Goal: Task Accomplishment & Management: Manage account settings

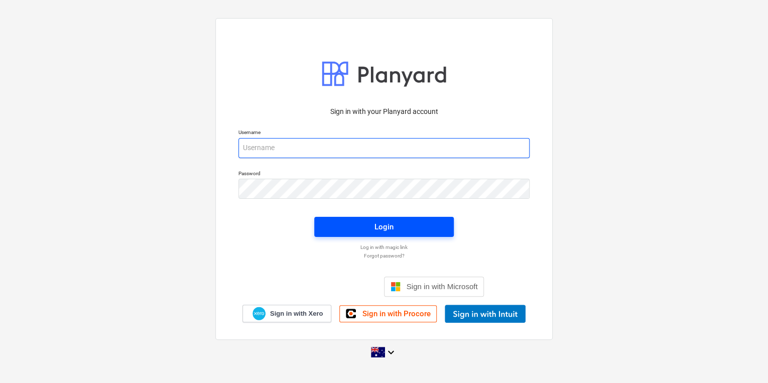
type input "[PERSON_NAME][EMAIL_ADDRESS][DOMAIN_NAME]"
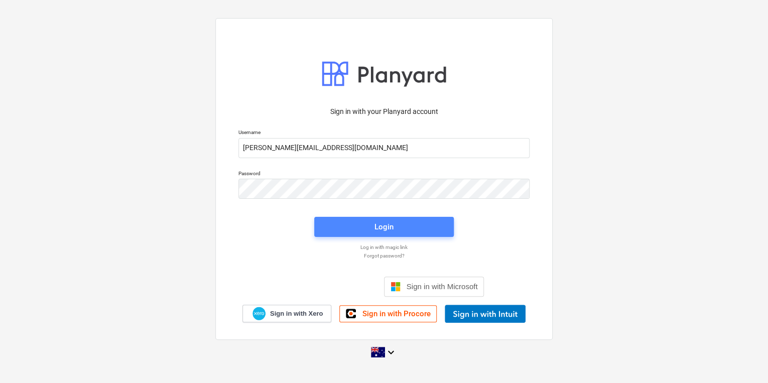
click at [400, 226] on span "Login" at bounding box center [384, 226] width 116 height 13
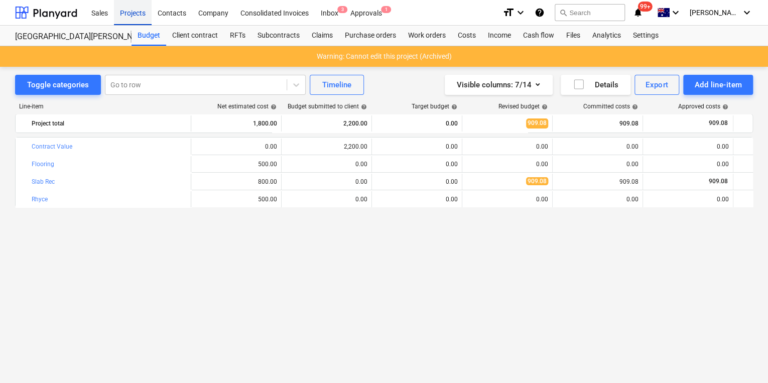
click at [138, 15] on div "Projects" at bounding box center [133, 12] width 38 height 26
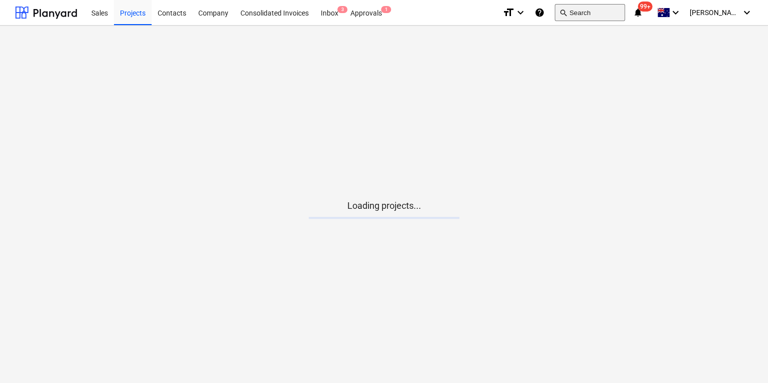
click at [607, 10] on button "search Search" at bounding box center [590, 12] width 70 height 17
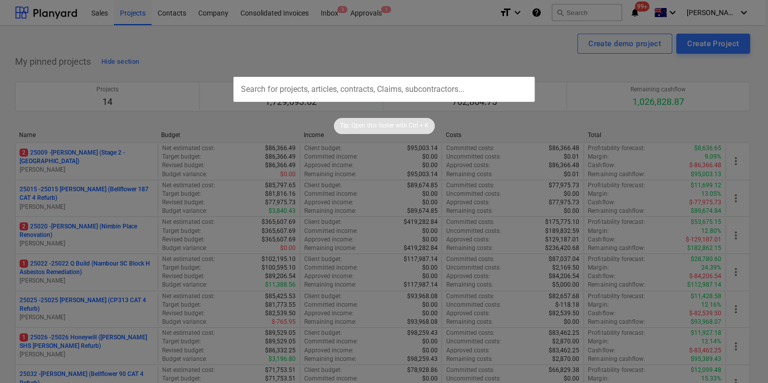
click at [102, 282] on div at bounding box center [384, 191] width 768 height 383
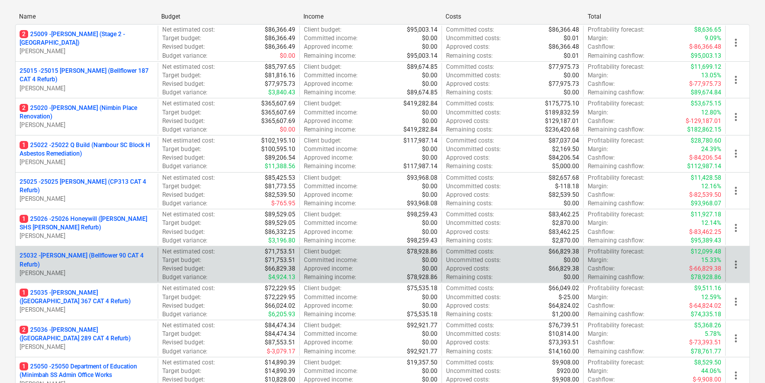
scroll to position [121, 0]
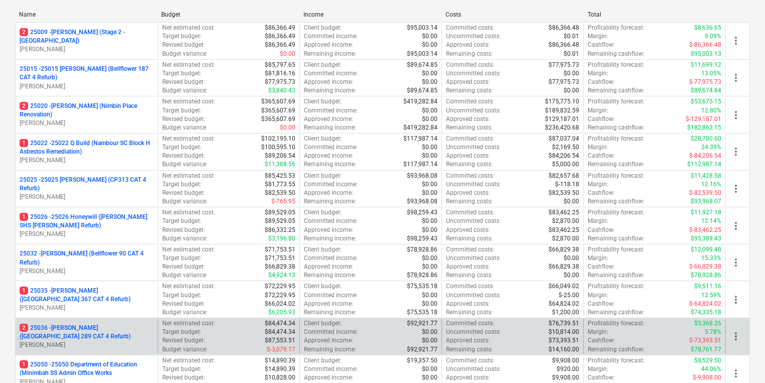
click at [110, 331] on p "2 25036 - [GEOGRAPHIC_DATA] ([GEOGRAPHIC_DATA][PERSON_NAME] 289 CAT 4 Refurb)" at bounding box center [87, 332] width 134 height 17
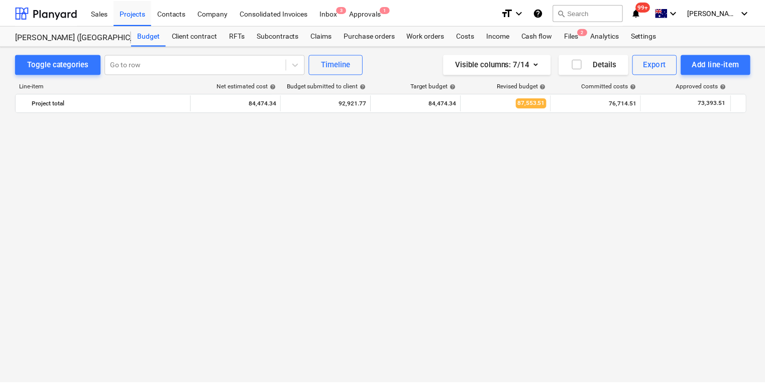
scroll to position [1251, 0]
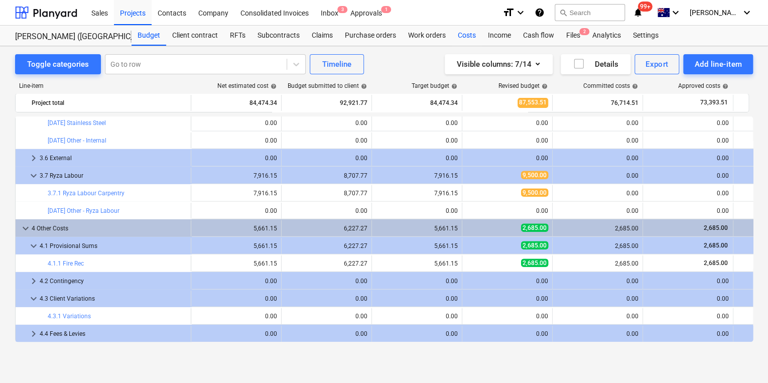
click at [469, 34] on div "Costs" at bounding box center [467, 36] width 30 height 20
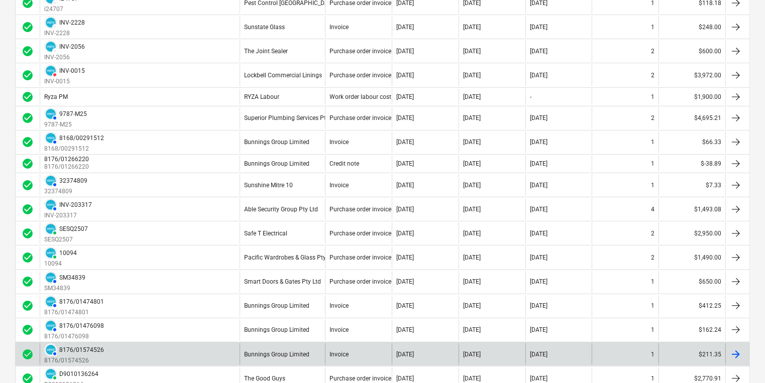
scroll to position [201, 0]
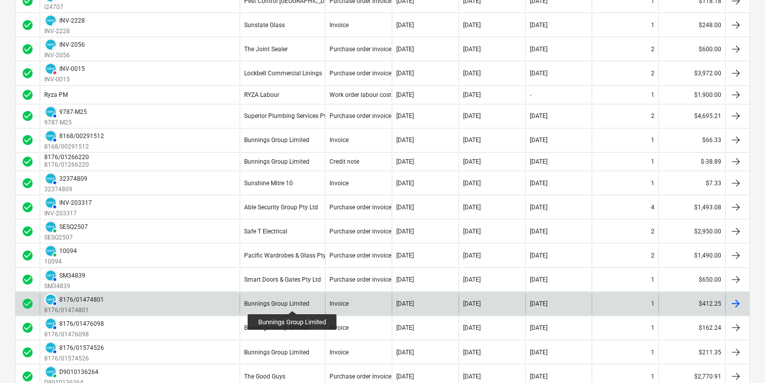
click at [293, 302] on div "Bunnings Group Limited" at bounding box center [276, 303] width 65 height 7
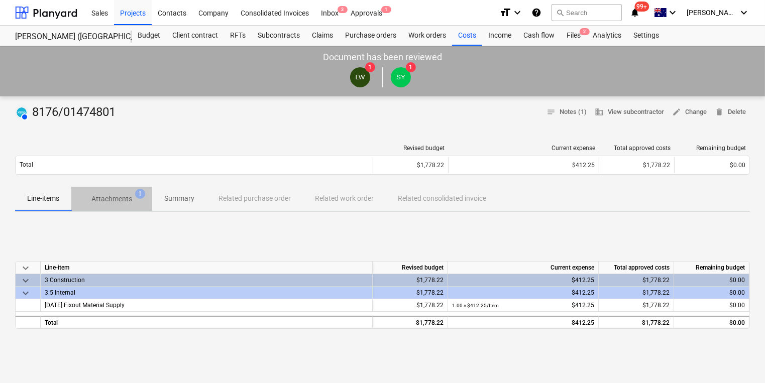
click at [117, 199] on p "Attachments" at bounding box center [111, 199] width 41 height 11
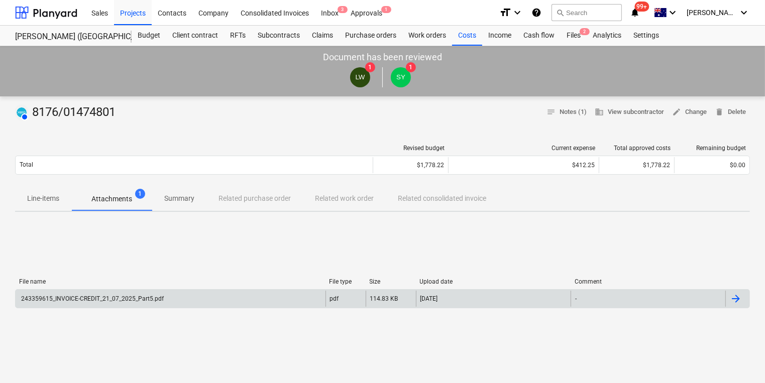
click at [92, 296] on div "243359615_INVOICE-CREDIT_21_07_2025_Part5.pdf" at bounding box center [92, 298] width 144 height 7
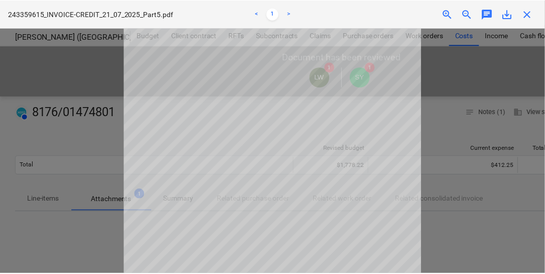
scroll to position [57, 0]
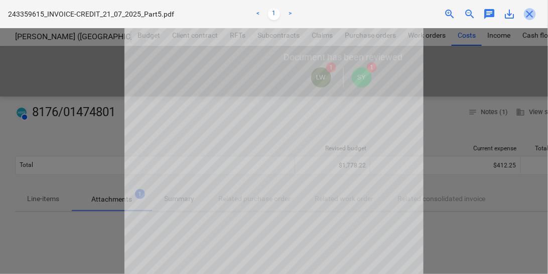
click at [532, 11] on span "close" at bounding box center [530, 14] width 12 height 12
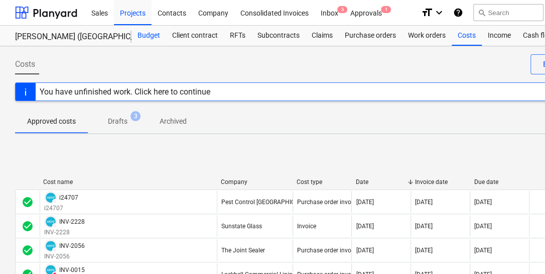
click at [151, 36] on div "Budget" at bounding box center [149, 36] width 35 height 20
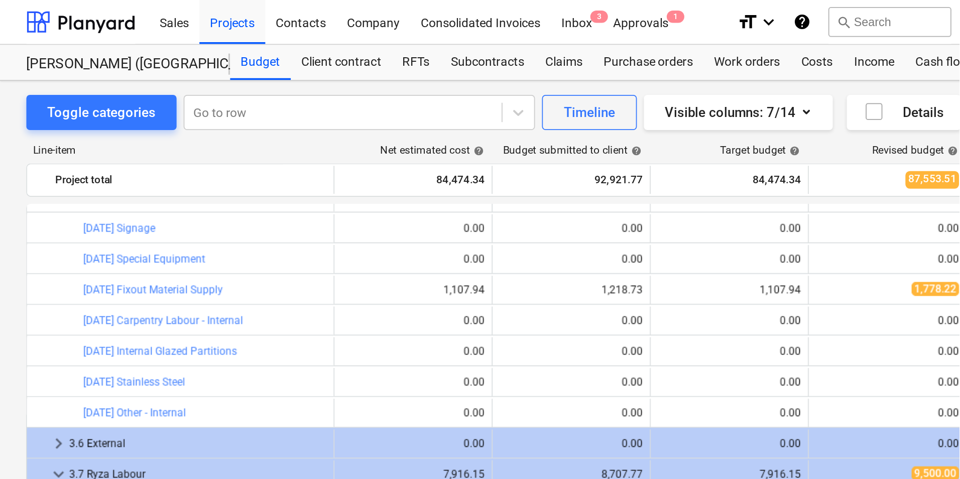
scroll to position [1156, 0]
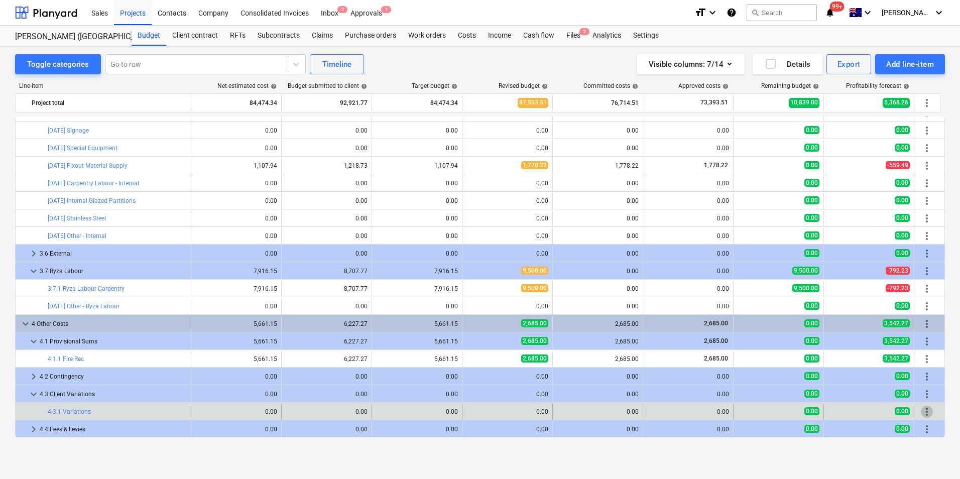
click at [768, 383] on span "more_vert" at bounding box center [927, 412] width 12 height 12
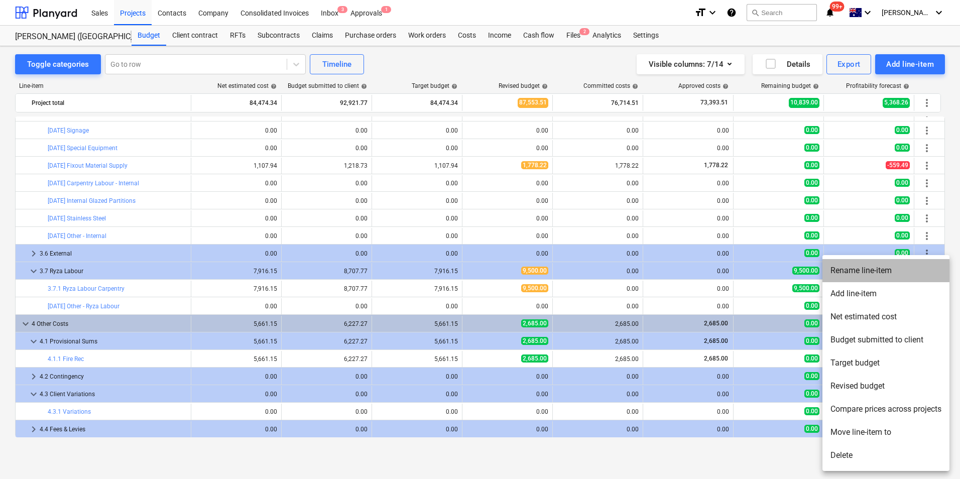
click at [768, 264] on li "Rename line-item" at bounding box center [886, 270] width 127 height 23
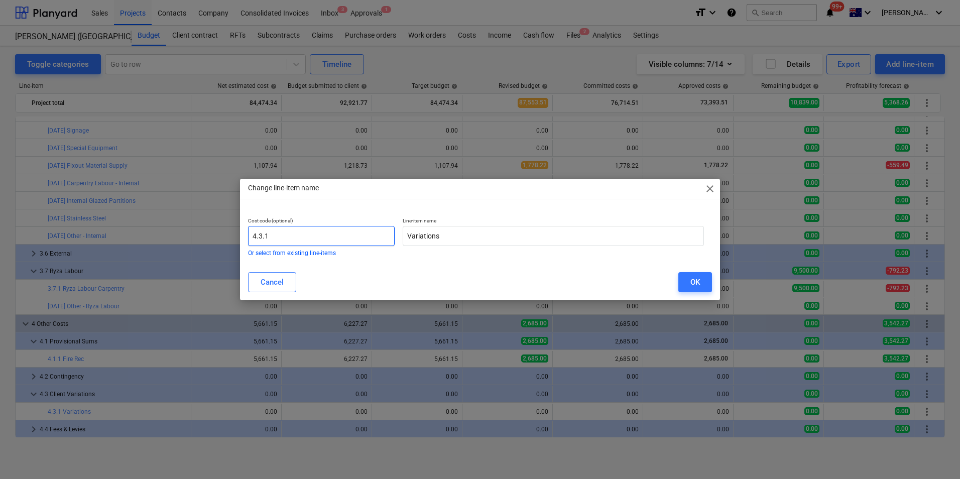
click at [281, 238] on input "4.3.1" at bounding box center [321, 236] width 147 height 20
drag, startPoint x: 337, startPoint y: 232, endPoint x: 271, endPoint y: 235, distance: 66.4
click at [271, 235] on input "4.3.1 Gutter & Fascia" at bounding box center [321, 236] width 147 height 20
type input "4.3.1"
drag, startPoint x: 463, startPoint y: 231, endPoint x: 351, endPoint y: 233, distance: 111.5
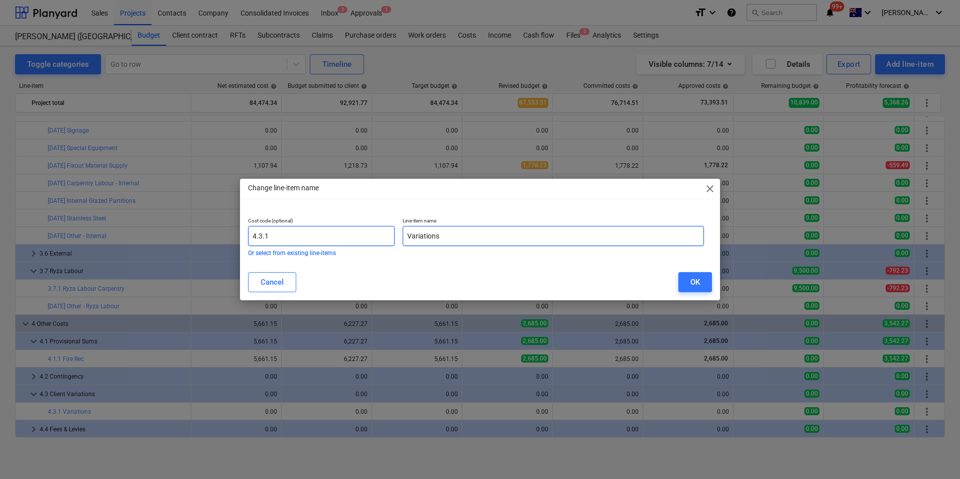
click at [351, 233] on div "Cost code (optional) 4.3.1 Or select from existing line-items Line-item name Va…" at bounding box center [476, 236] width 464 height 47
paste input "Gutter & Fascia"
type input "Gutter & Fascia"
click at [699, 285] on div "OK" at bounding box center [696, 282] width 10 height 13
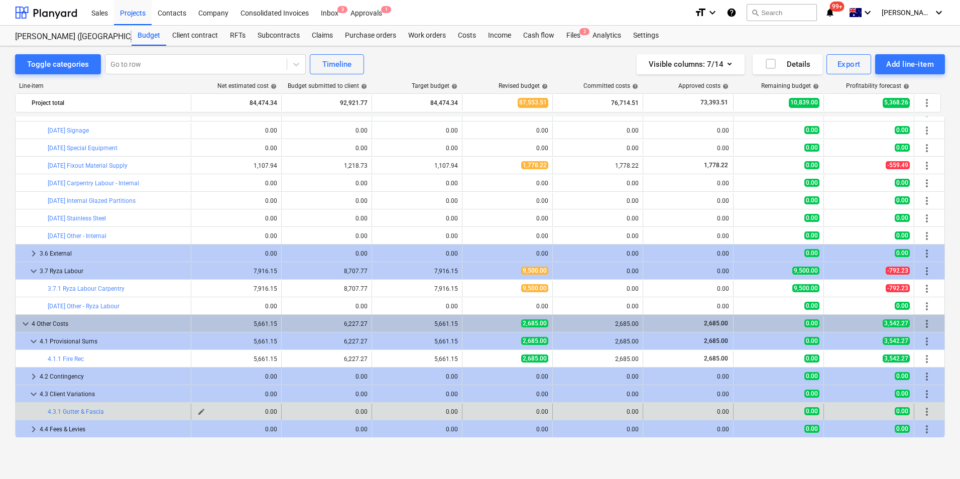
click at [202, 383] on span "edit" at bounding box center [201, 412] width 8 height 8
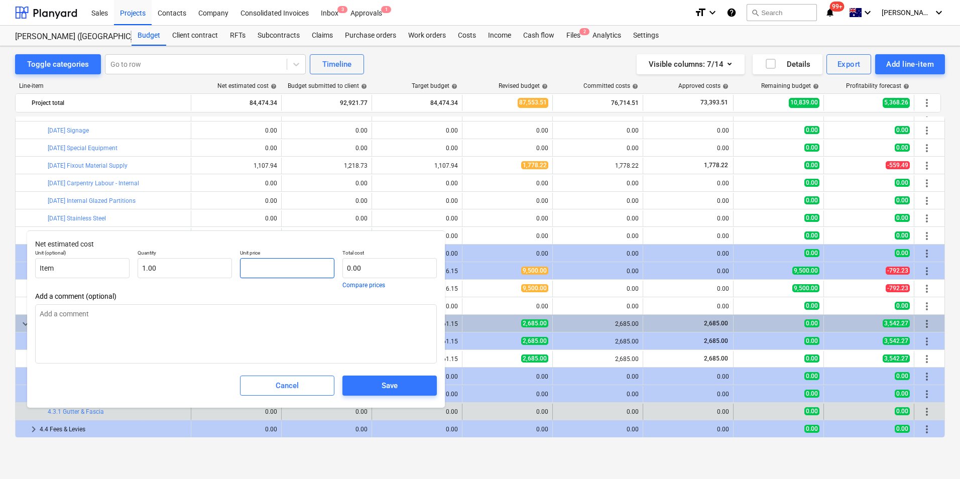
click at [260, 268] on input "text" at bounding box center [287, 268] width 94 height 20
type input "22"
type textarea "x"
type input "22.00"
type input "225"
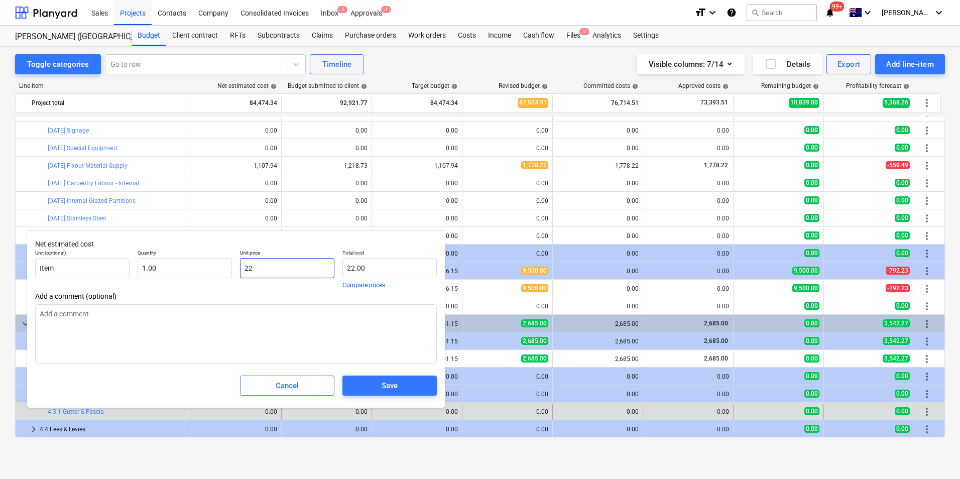
type textarea "x"
type input "225.00"
type input "2250"
type textarea "x"
type input "2,250.00"
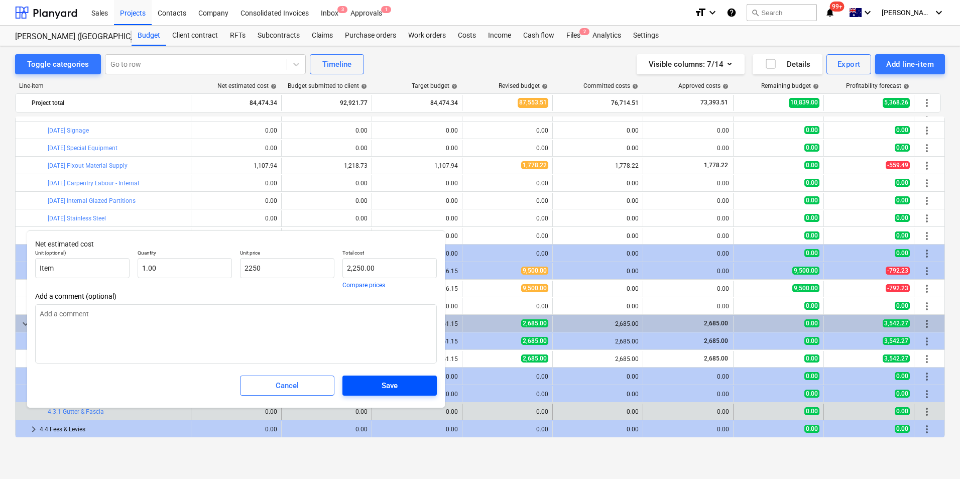
type input "2,250.00"
click at [395, 383] on div "Save" at bounding box center [390, 385] width 16 height 13
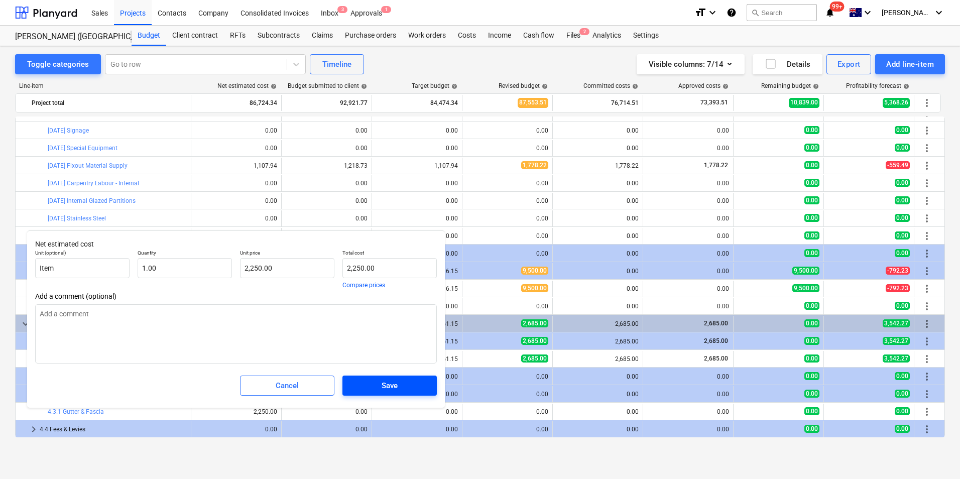
type textarea "x"
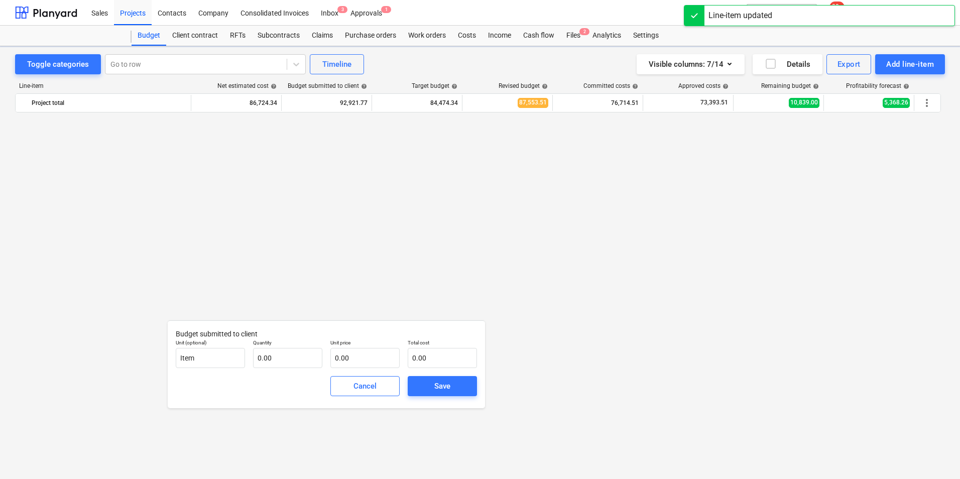
type input "0.00"
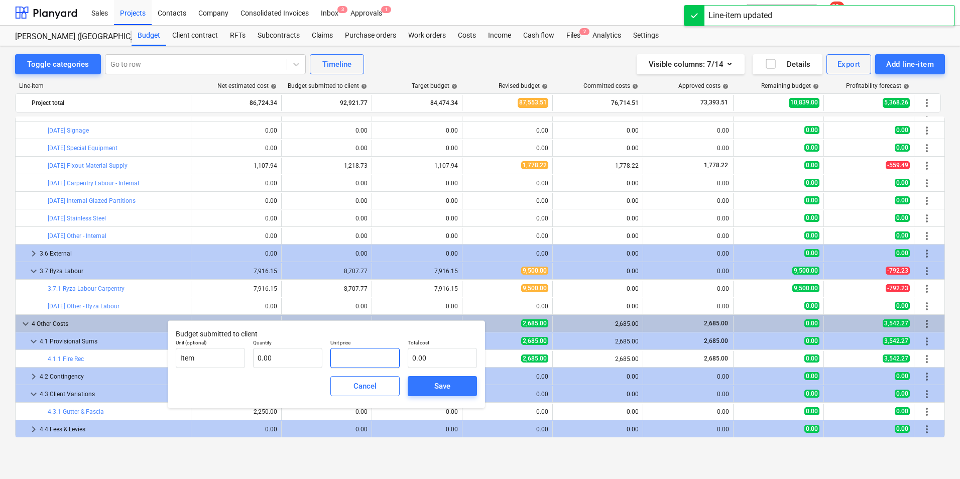
click at [375, 357] on input "text" at bounding box center [364, 358] width 69 height 20
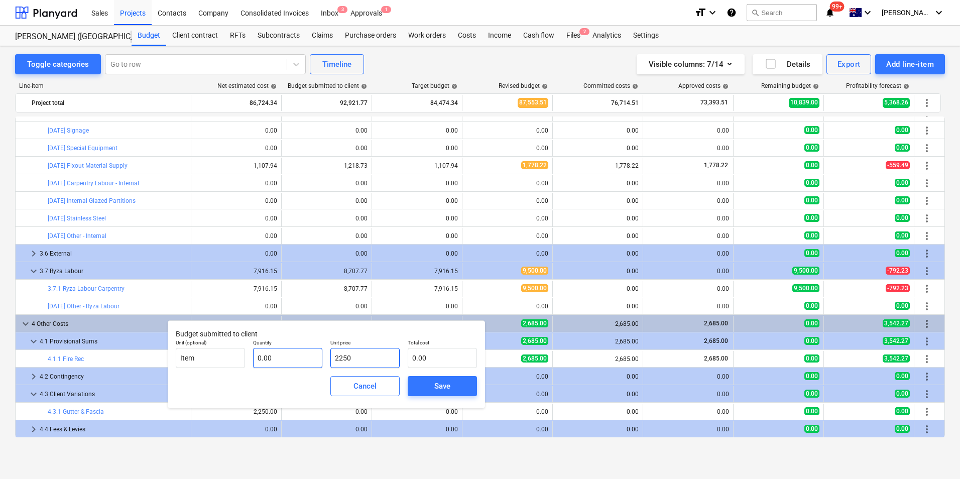
type input "2250"
type input "2,250.00"
click at [279, 363] on input "text" at bounding box center [287, 358] width 69 height 20
type input "1"
type input "2,250.00"
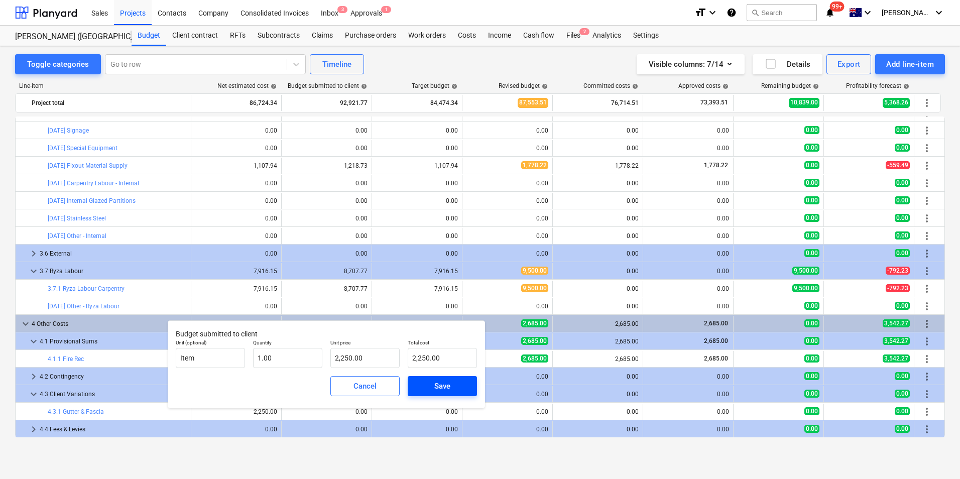
click at [454, 383] on span "Save" at bounding box center [442, 386] width 45 height 13
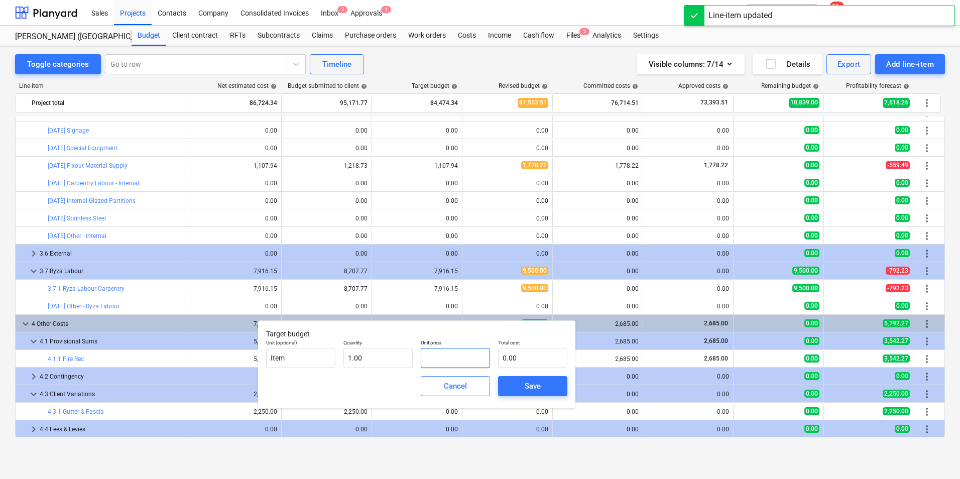
click at [450, 357] on input "text" at bounding box center [455, 358] width 69 height 20
type input "2"
type input "2.00"
type input "22"
type input "22.00"
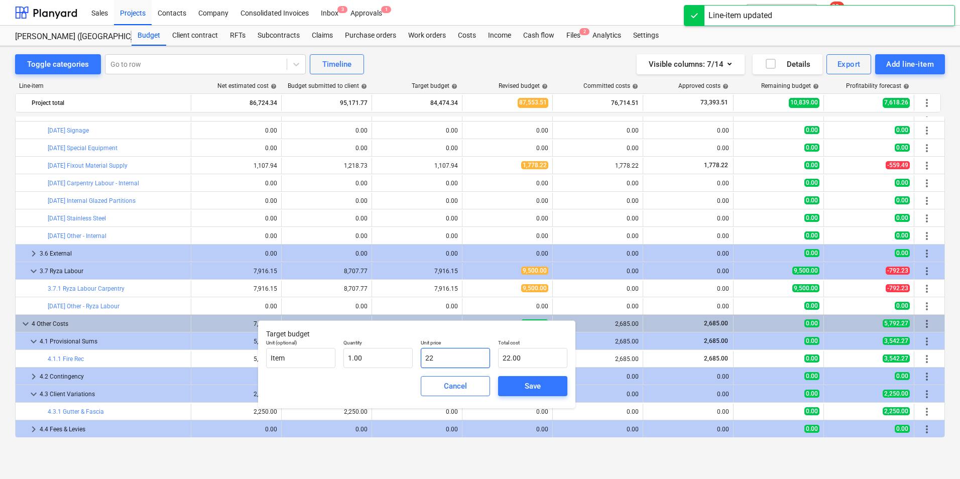
type input "225"
type input "225.00"
type input "2250"
type input "2,250.00"
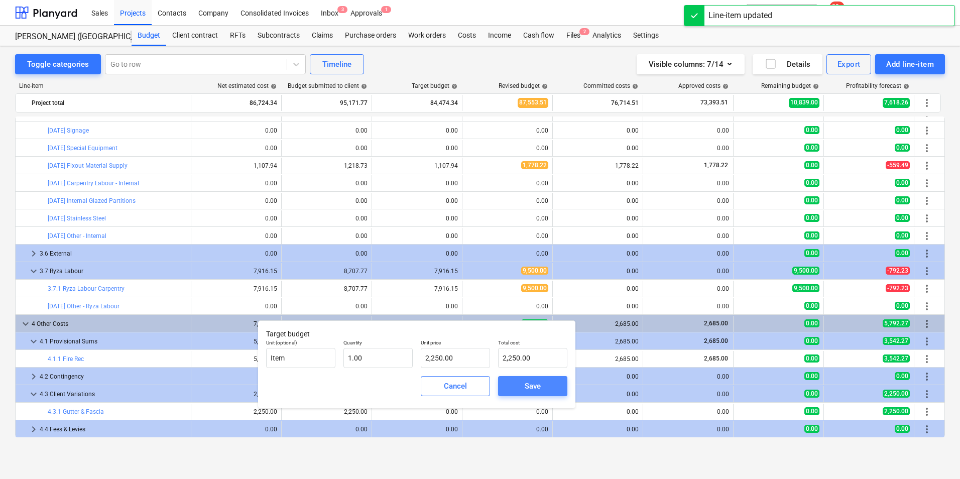
click at [540, 381] on div "Save" at bounding box center [533, 386] width 16 height 13
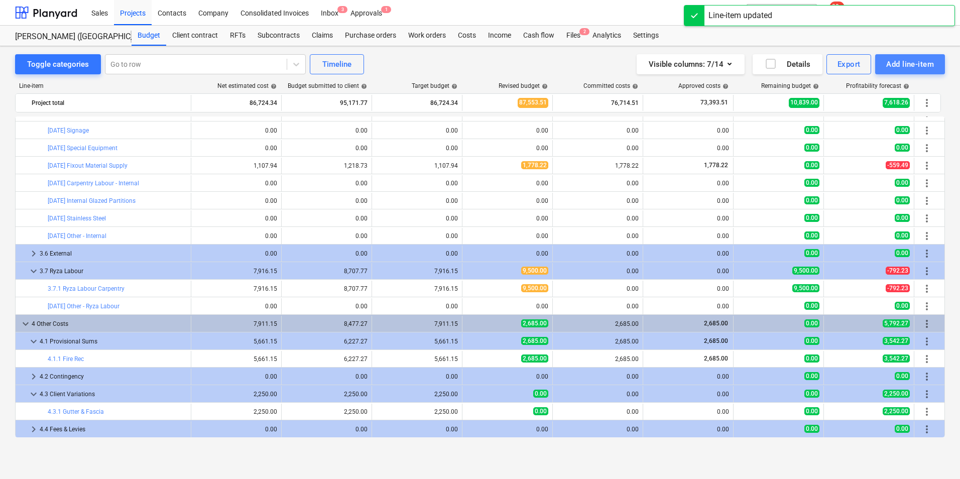
click at [768, 65] on div "Add line-item" at bounding box center [910, 64] width 48 height 13
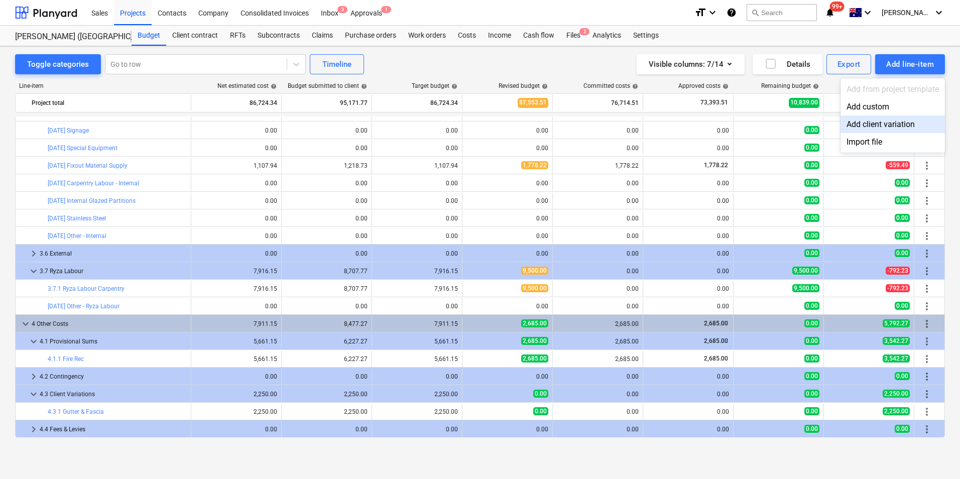
click at [768, 127] on div "Add client variation" at bounding box center [893, 125] width 104 height 18
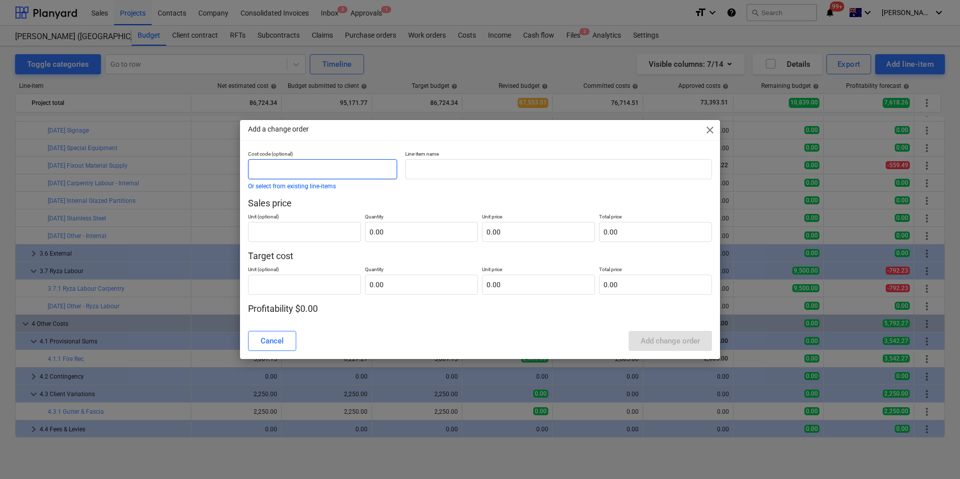
click at [321, 169] on input "text" at bounding box center [322, 169] width 149 height 20
type input "4.3.2"
click at [500, 167] on input "text" at bounding box center [558, 169] width 307 height 20
drag, startPoint x: 473, startPoint y: 165, endPoint x: 478, endPoint y: 166, distance: 5.1
click at [474, 165] on input "Sundowner 3 extra Costs" at bounding box center [558, 169] width 307 height 20
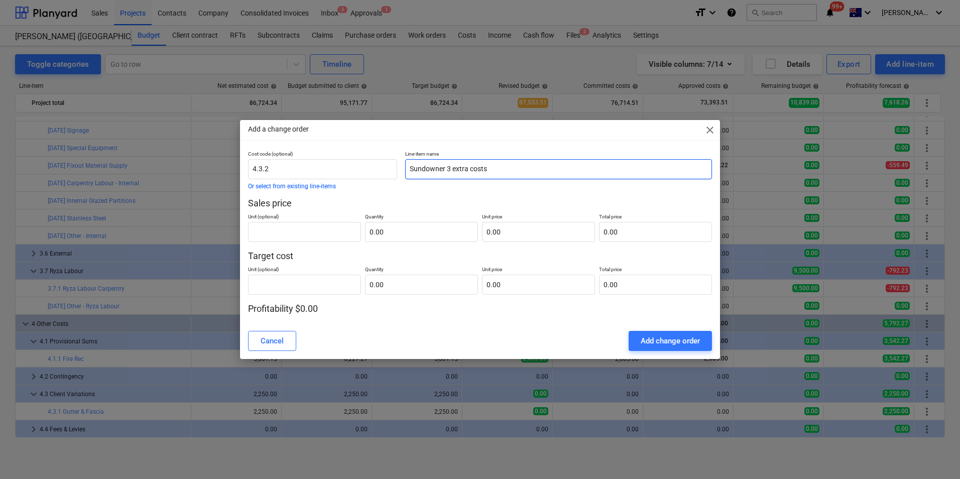
type input "Sundowner 3 extra costs"
click at [714, 130] on span "close" at bounding box center [710, 130] width 12 height 12
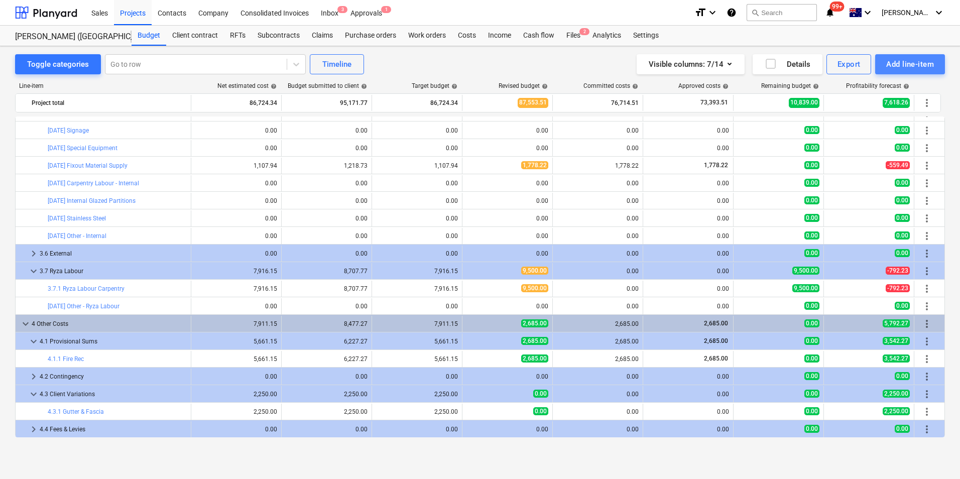
click at [768, 64] on div "Add line-item" at bounding box center [910, 64] width 48 height 13
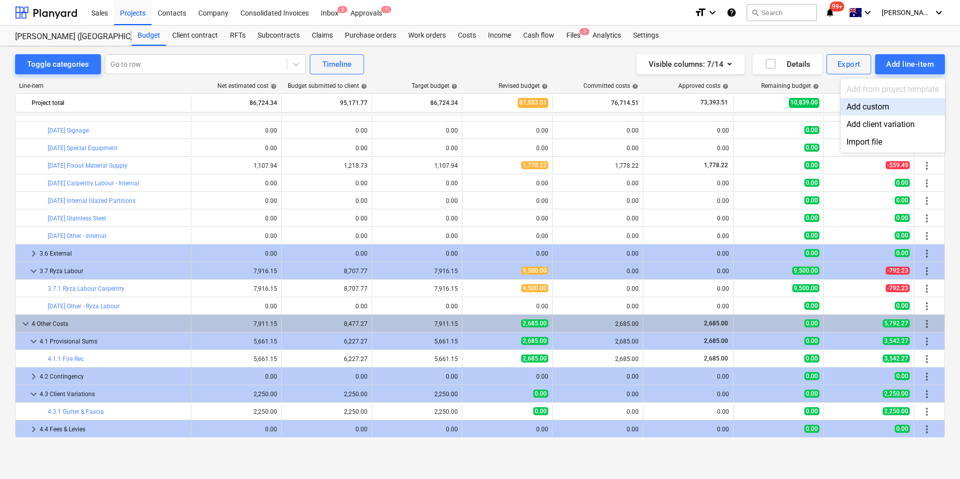
click at [768, 108] on div "Add custom" at bounding box center [893, 107] width 104 height 18
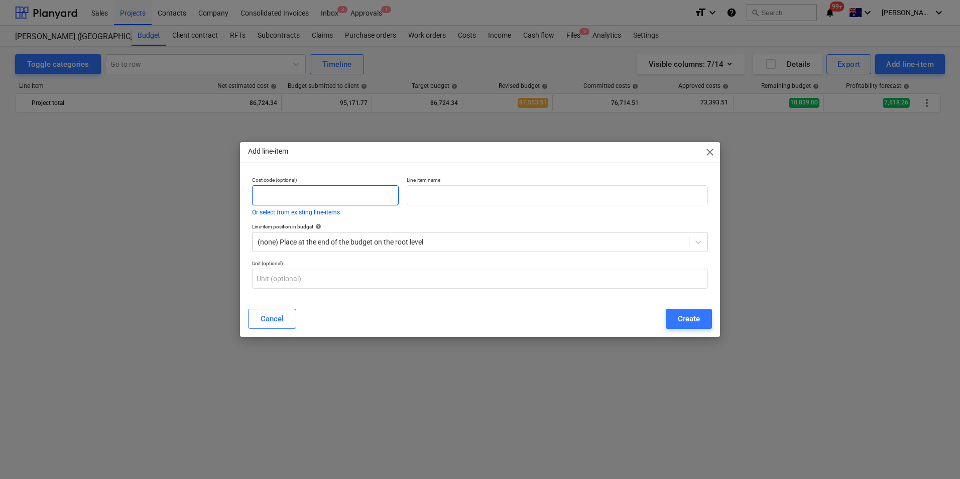
scroll to position [1156, 0]
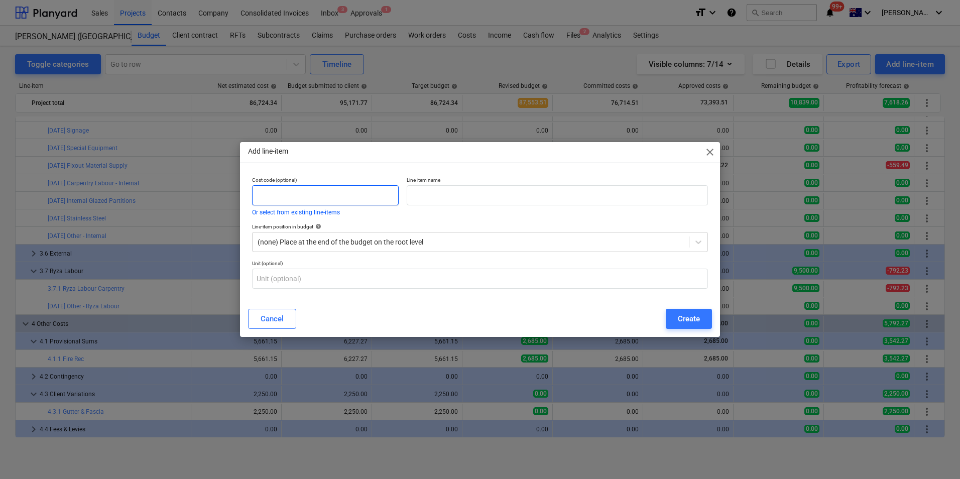
click at [354, 193] on input "text" at bounding box center [325, 195] width 147 height 20
type input "4.3.2"
click at [477, 195] on input "text" at bounding box center [557, 195] width 301 height 20
type input "Sundowner 3 extra costs"
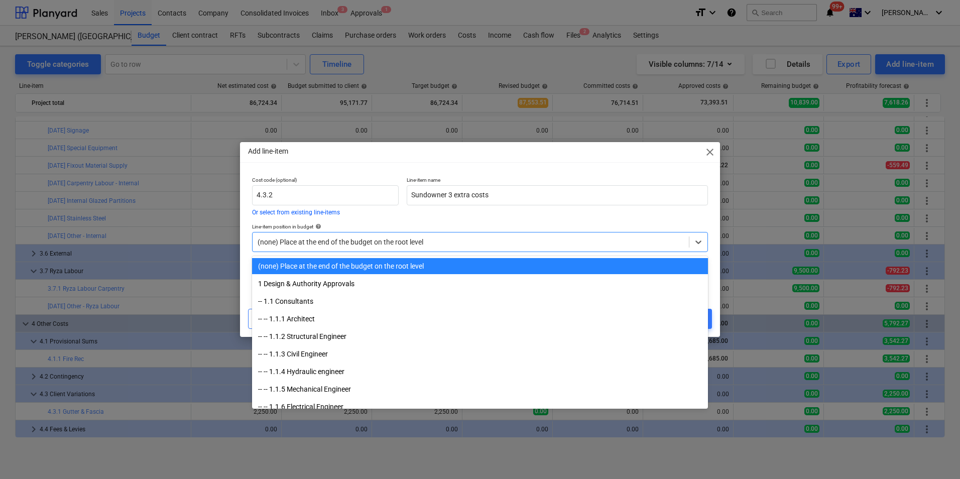
click at [458, 243] on div at bounding box center [471, 242] width 426 height 10
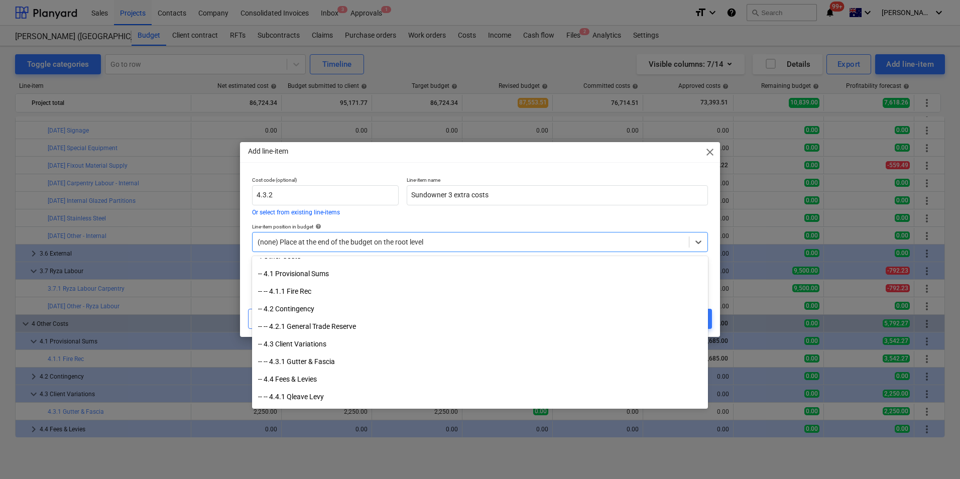
scroll to position [2662, 0]
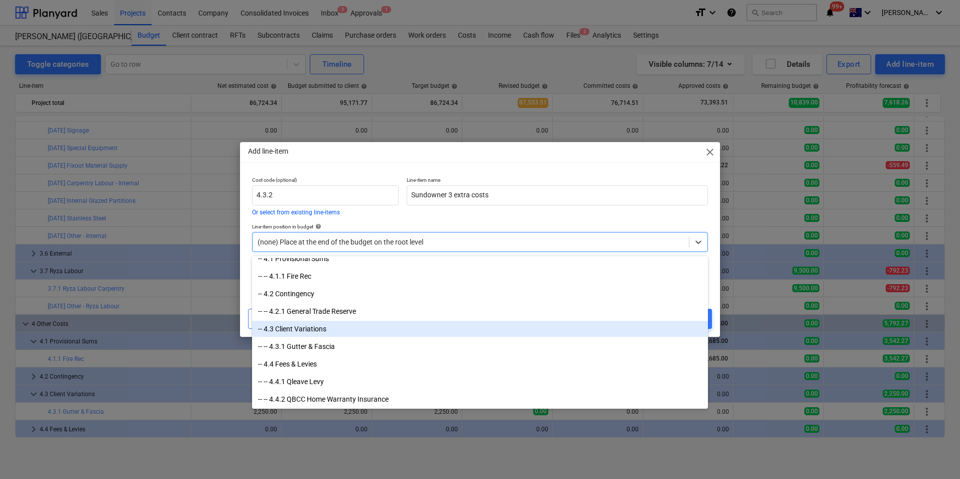
click at [301, 329] on div "-- 4.3 Client Variations" at bounding box center [480, 329] width 456 height 16
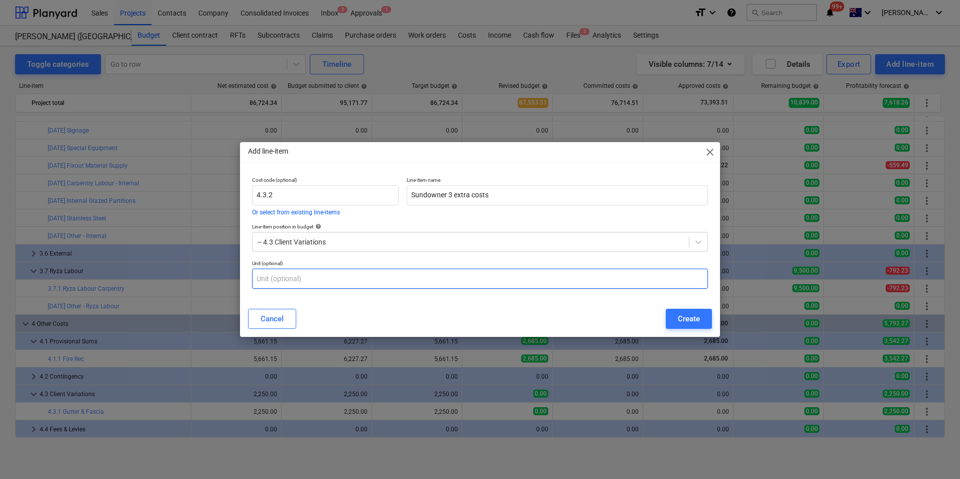
click at [322, 281] on input "text" at bounding box center [480, 279] width 456 height 20
click at [680, 318] on div "Create" at bounding box center [689, 318] width 22 height 13
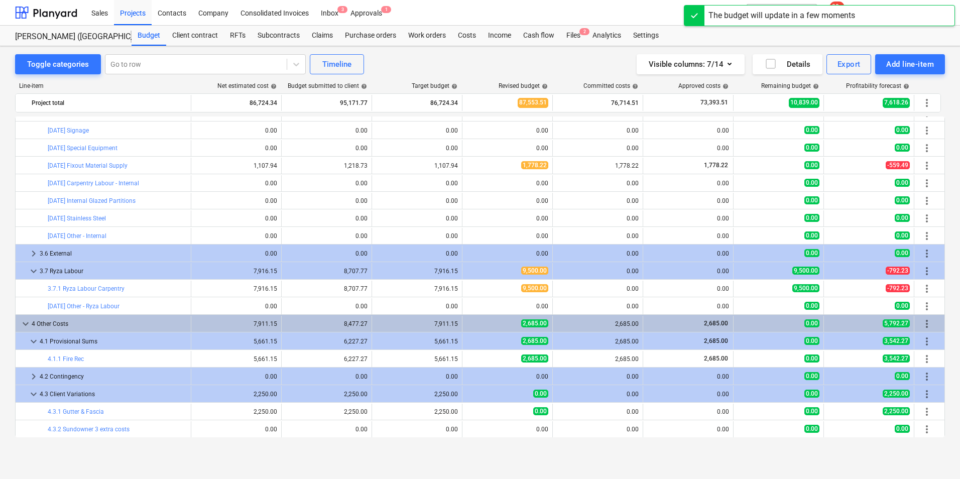
scroll to position [1173, 0]
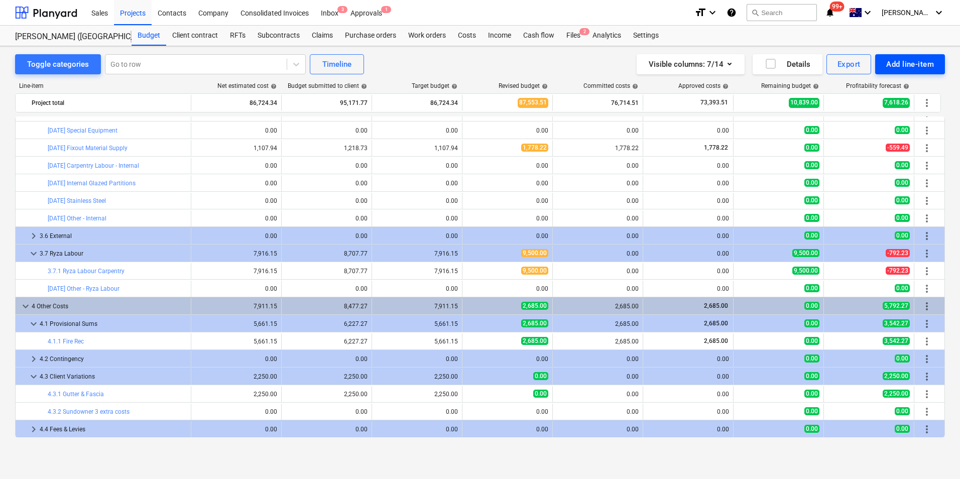
click at [768, 62] on div "Add line-item" at bounding box center [910, 64] width 48 height 13
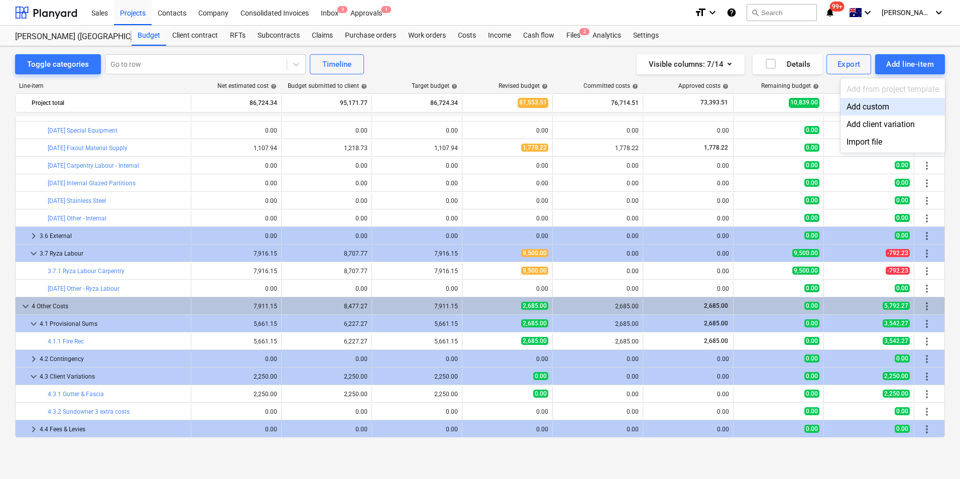
click at [768, 108] on div "Add custom" at bounding box center [893, 107] width 104 height 18
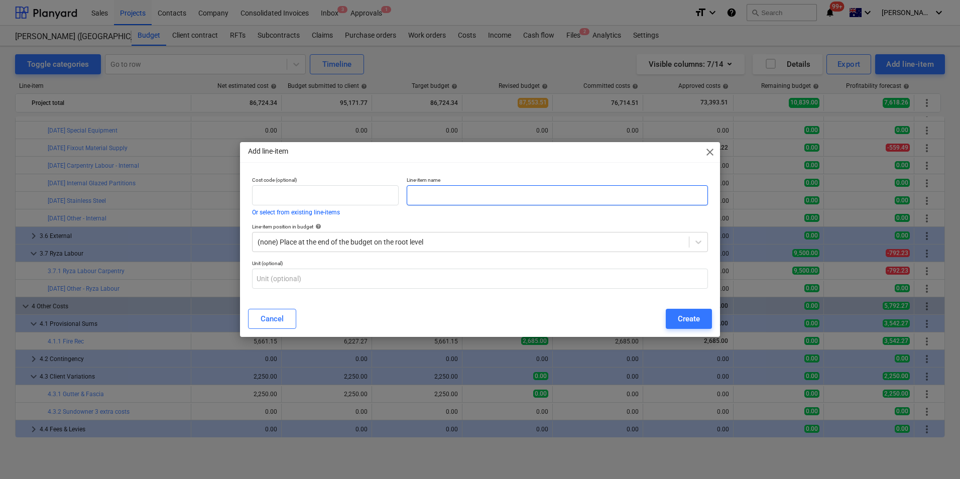
click at [438, 198] on input "text" at bounding box center [557, 195] width 301 height 20
type input "Supply Fan"
click at [308, 191] on input "text" at bounding box center [325, 195] width 147 height 20
type input "4.3.3"
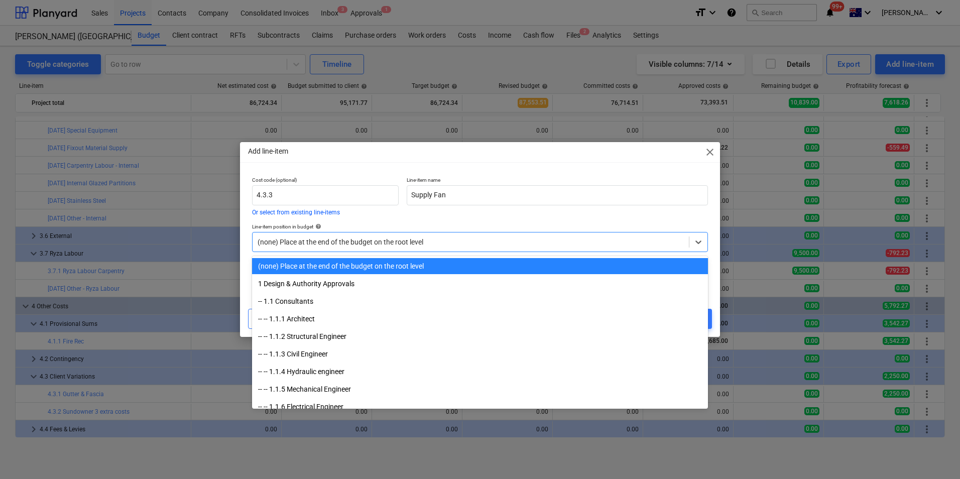
click at [406, 244] on div at bounding box center [471, 242] width 426 height 10
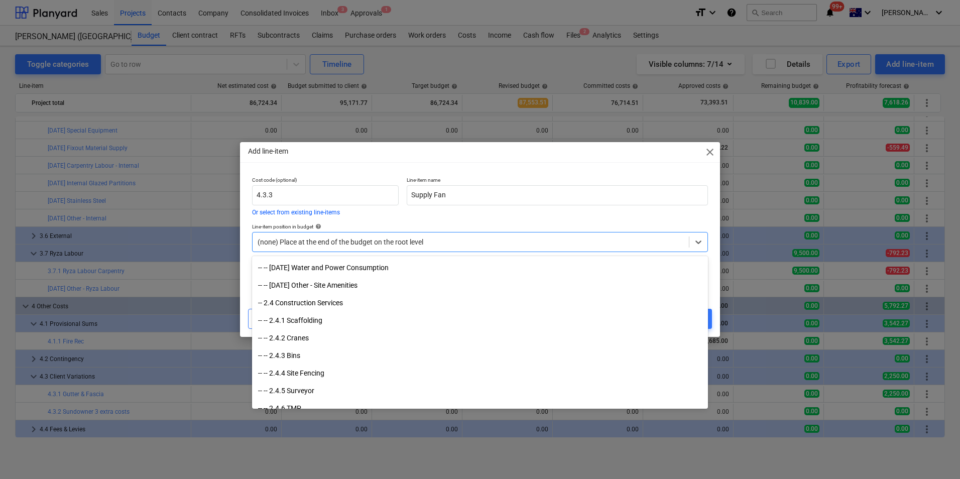
scroll to position [2679, 0]
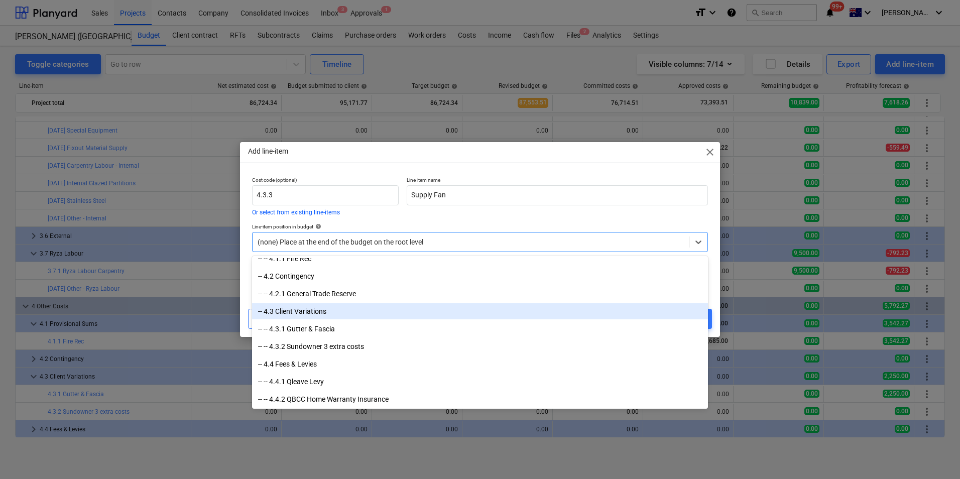
click at [314, 313] on div "-- 4.3 Client Variations" at bounding box center [480, 311] width 456 height 16
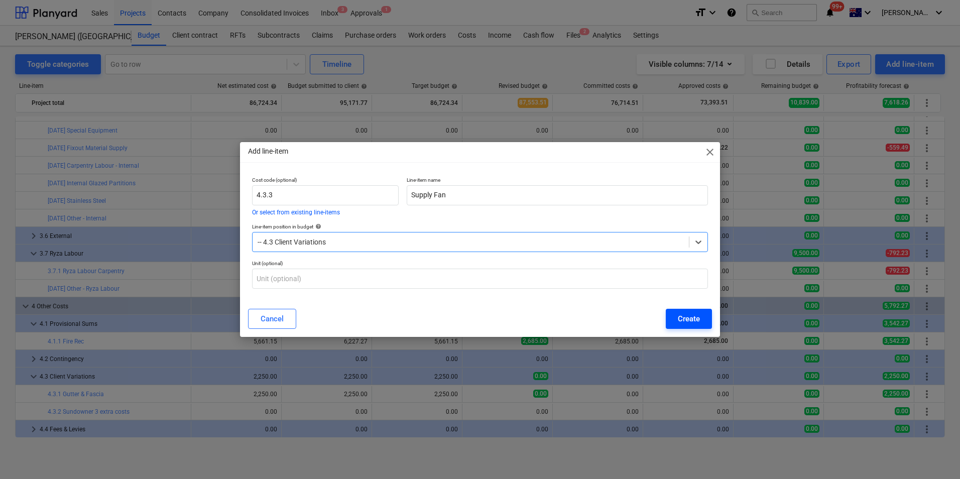
click at [693, 319] on div "Create" at bounding box center [689, 318] width 22 height 13
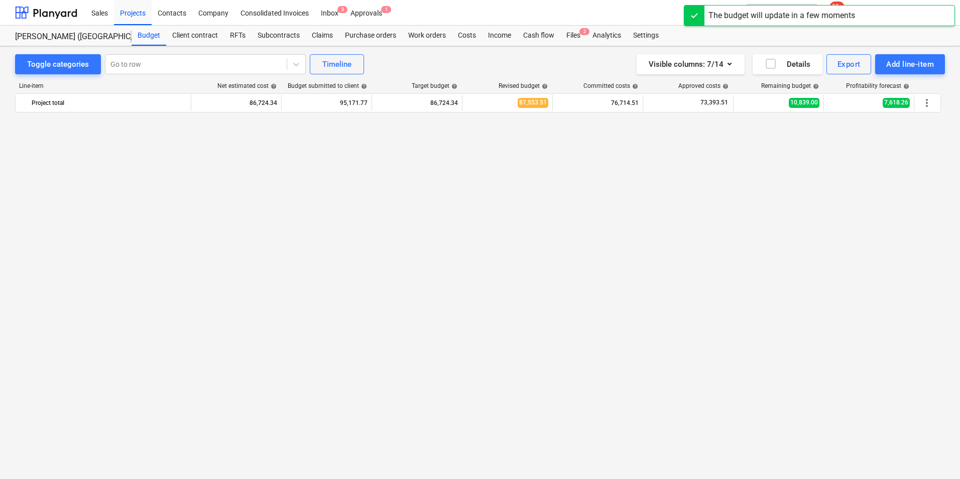
scroll to position [1173, 0]
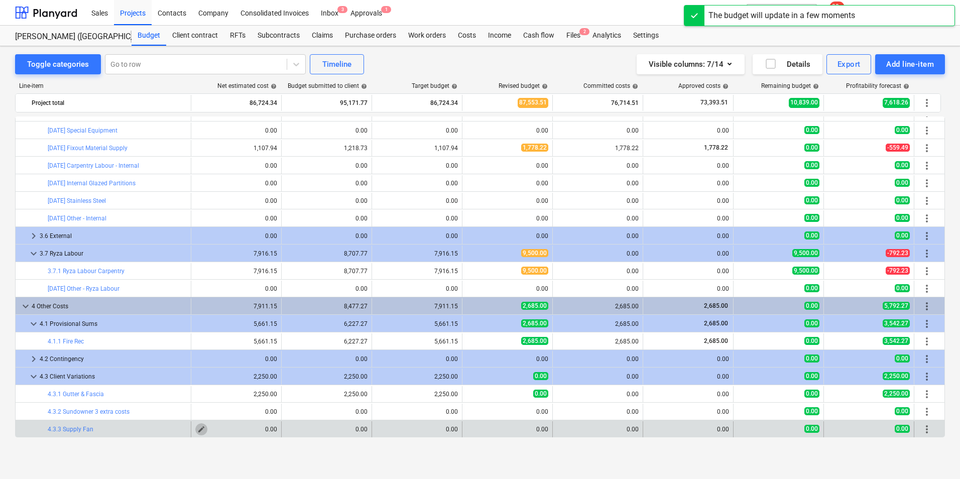
click at [199, 383] on span "edit" at bounding box center [201, 429] width 8 height 8
type textarea "x"
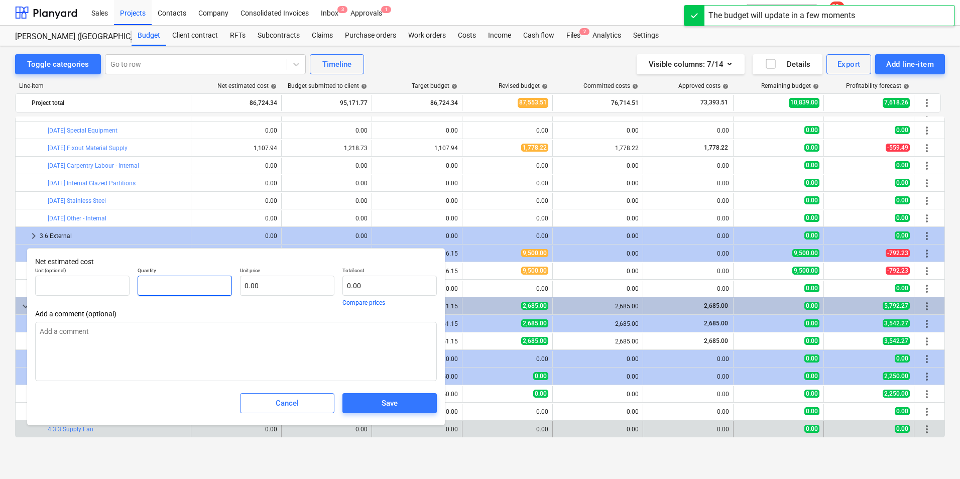
click at [194, 283] on input "text" at bounding box center [185, 286] width 94 height 20
type input "1"
type textarea "x"
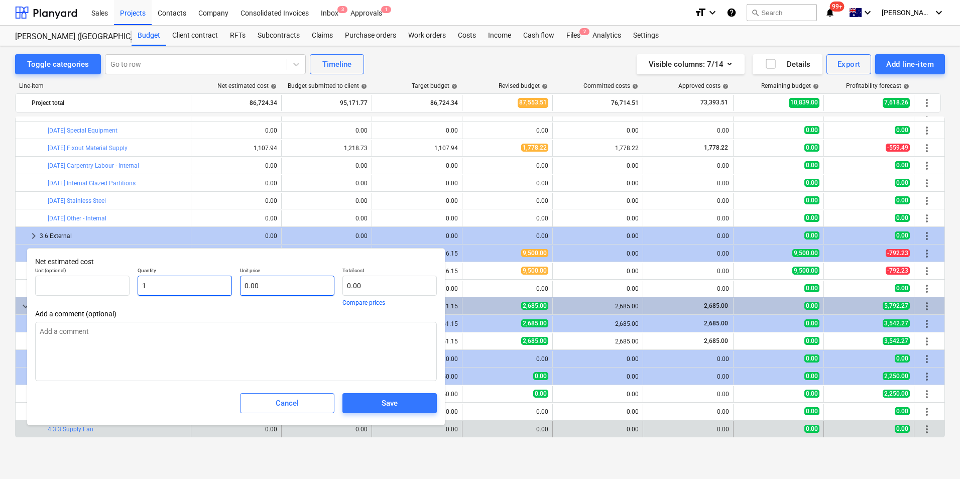
type input "1"
type textarea "x"
type input "1.00"
click at [264, 289] on input "text" at bounding box center [287, 286] width 94 height 20
type textarea "x"
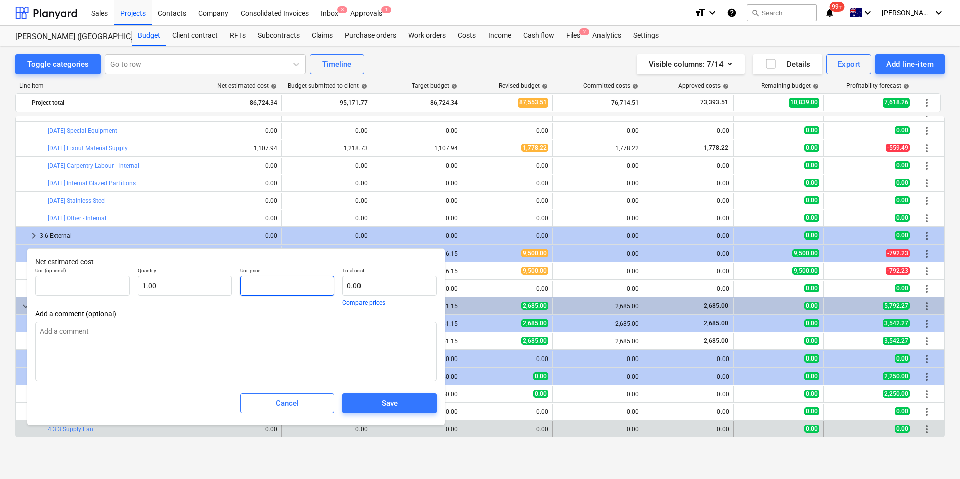
type input "1"
type input "1.00"
type textarea "x"
type input "15"
type input "15.00"
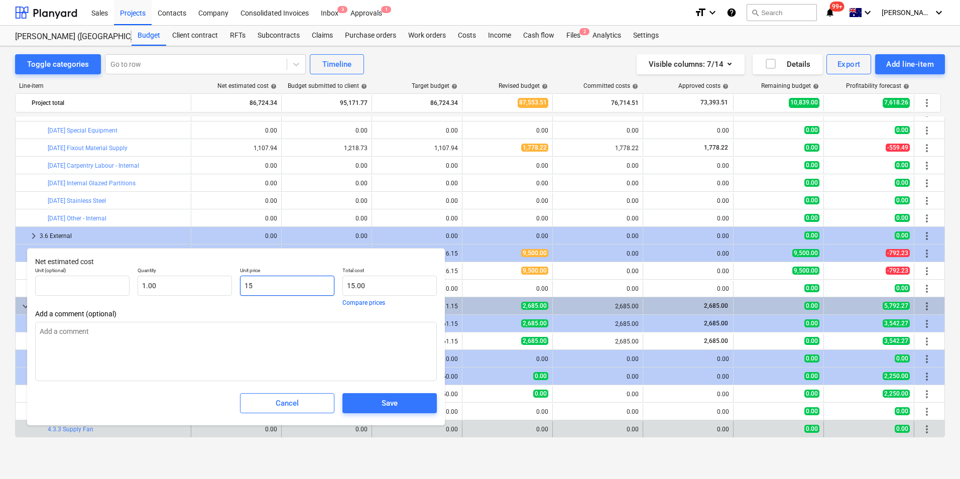
type textarea "x"
type input "150"
type input "150.00"
click at [388, 383] on div "Save" at bounding box center [390, 403] width 16 height 13
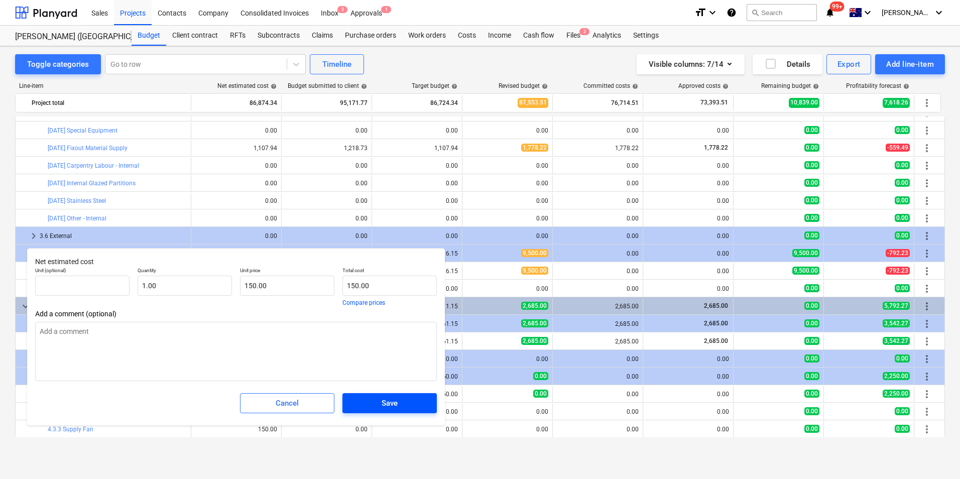
type textarea "x"
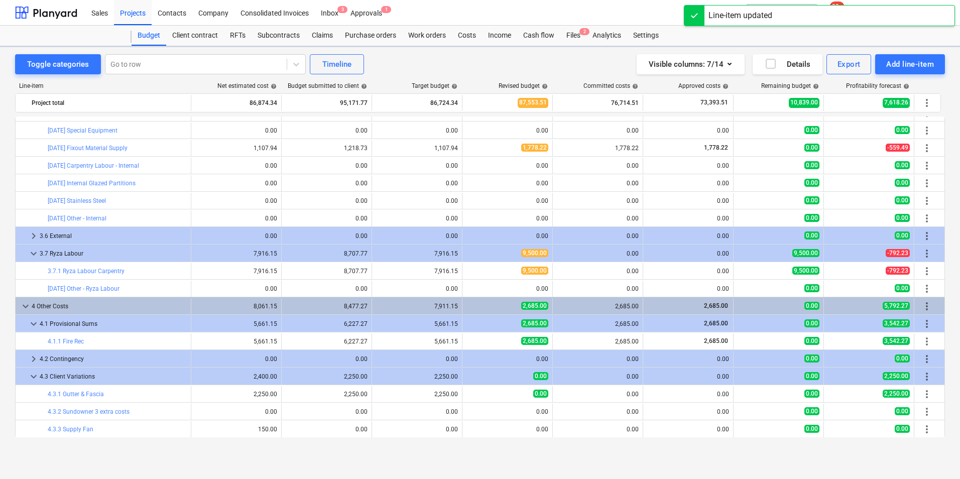
scroll to position [1191, 0]
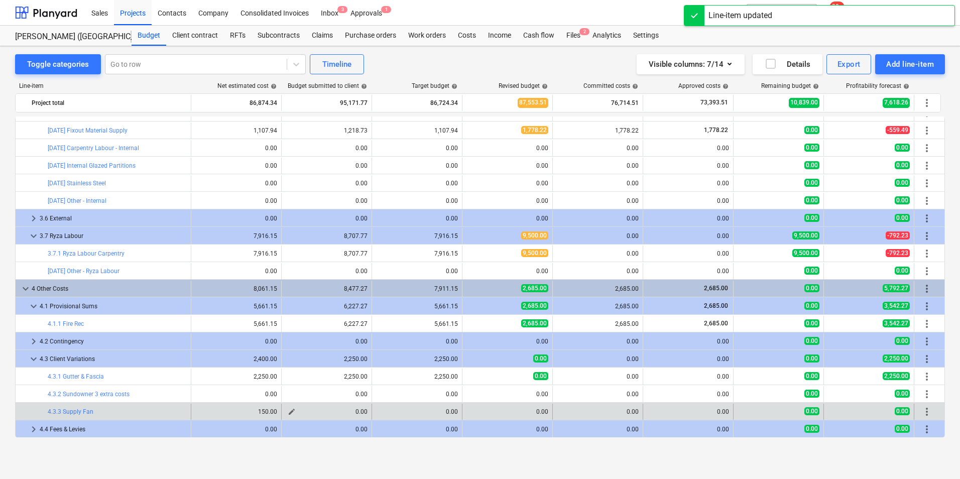
click at [291, 383] on span "edit" at bounding box center [292, 412] width 8 height 8
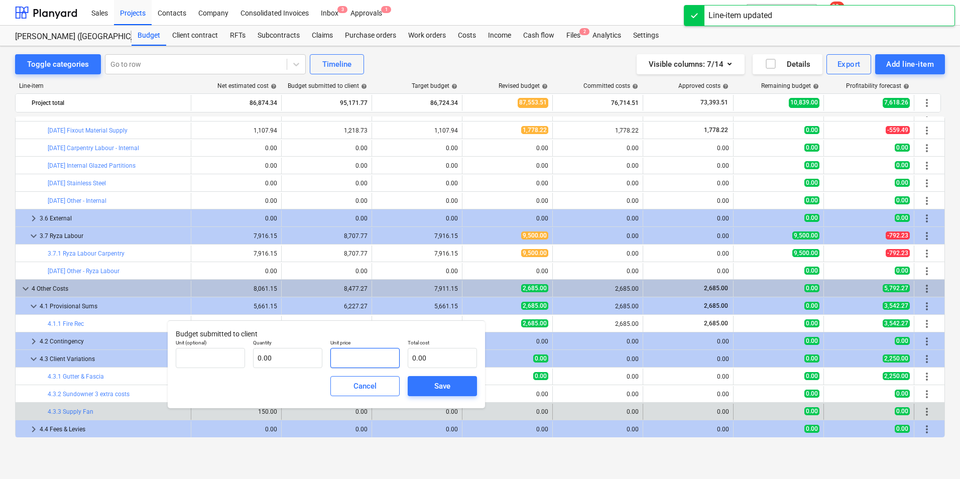
click at [374, 356] on input "text" at bounding box center [364, 358] width 69 height 20
type input "pcs"
type input "1"
type input "1.00"
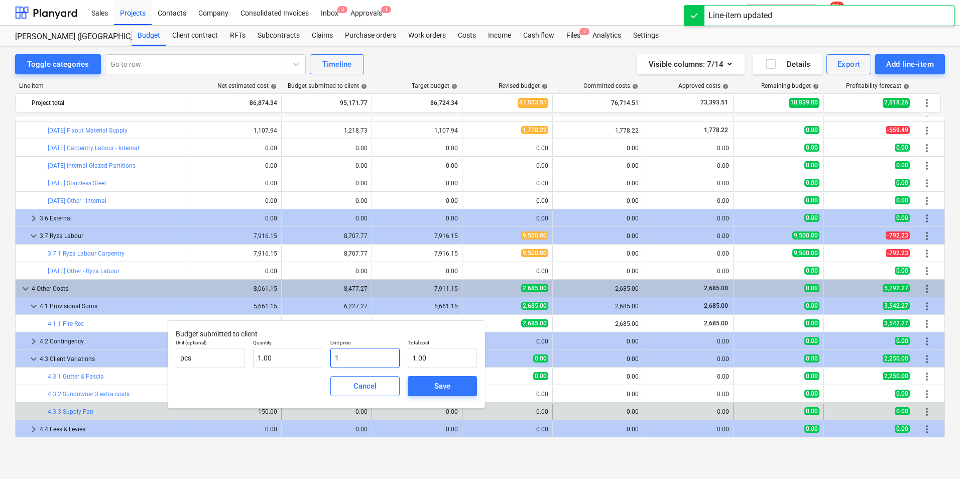
type input "15"
type input "15.00"
type input "150"
type input "150.00"
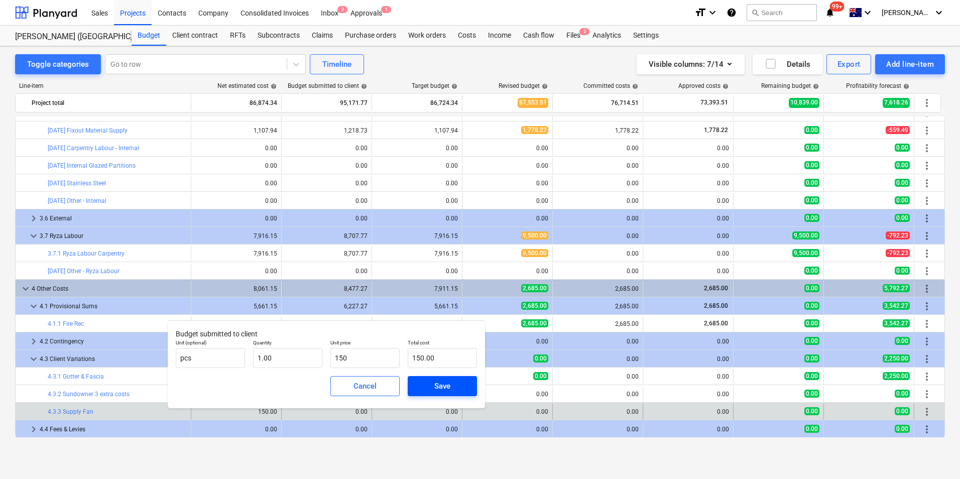
type input "150.00"
click at [440, 381] on div "Save" at bounding box center [442, 386] width 16 height 13
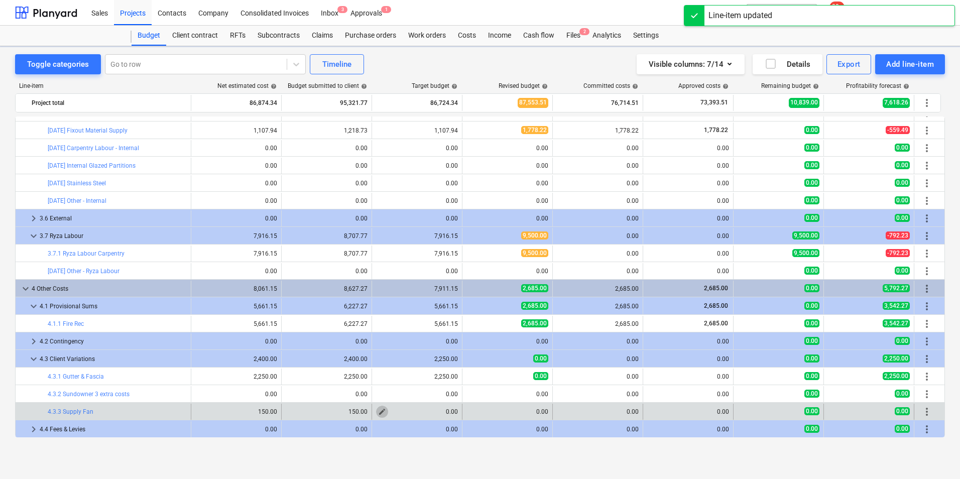
click at [383, 383] on span "edit" at bounding box center [382, 412] width 8 height 8
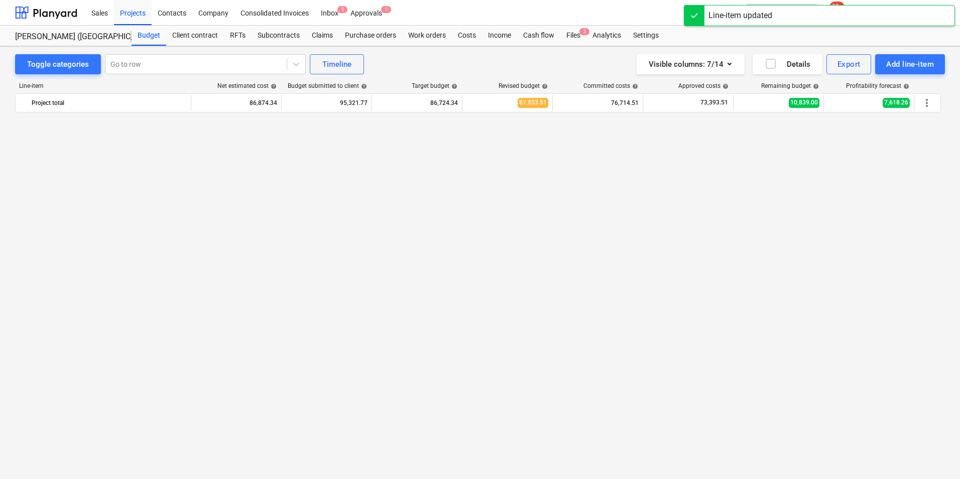
type input "0.00"
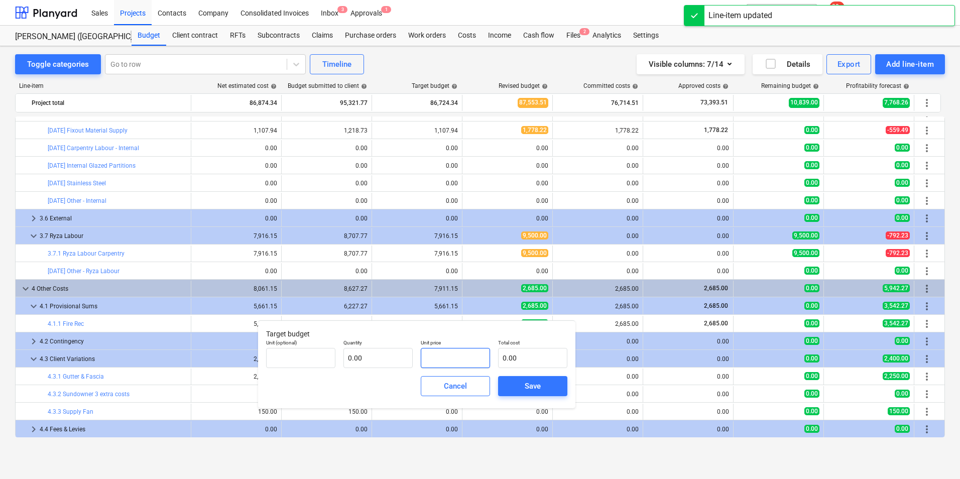
click at [455, 365] on input "text" at bounding box center [455, 358] width 69 height 20
type input "pcs"
type input "1"
type input "1.00"
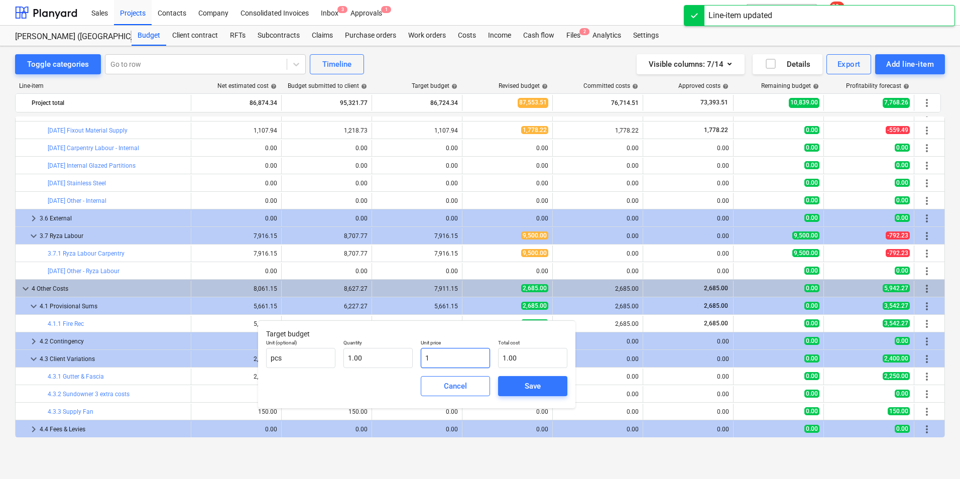
type input "15"
type input "15.00"
type input "150"
type input "150.00"
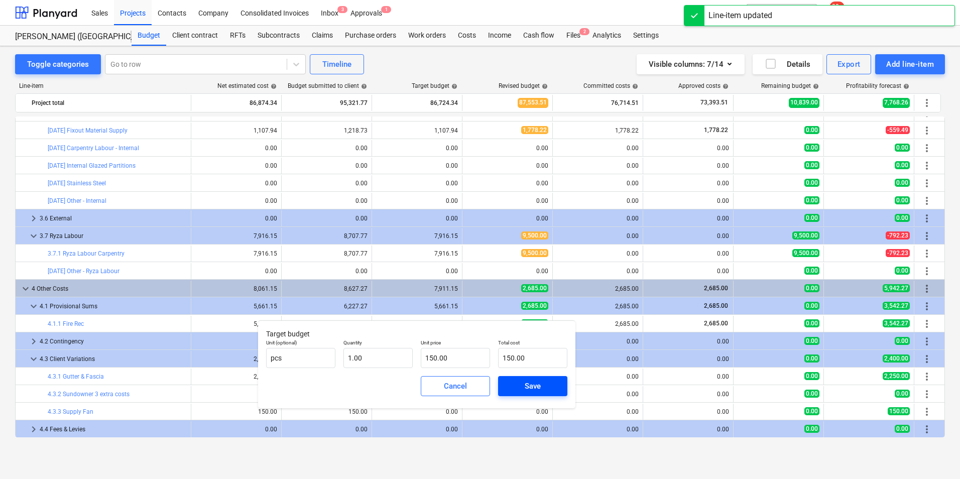
click at [523, 383] on span "Save" at bounding box center [532, 386] width 45 height 13
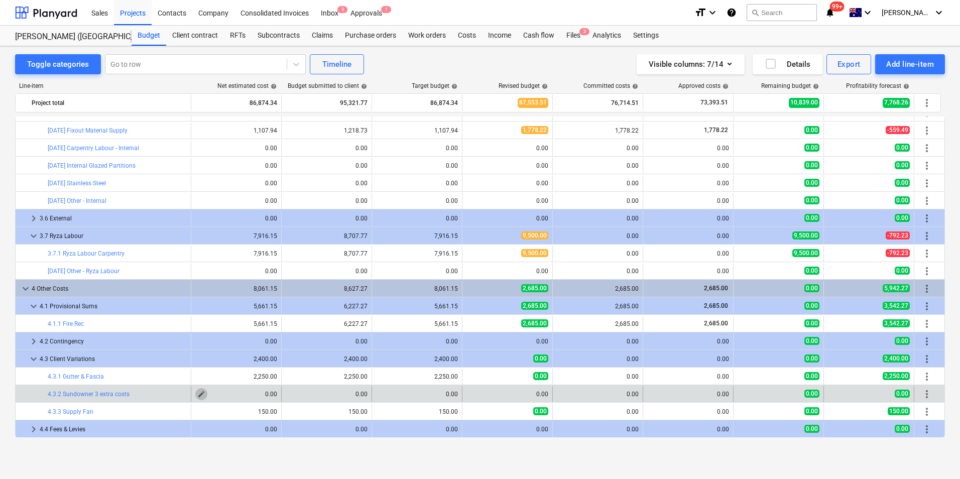
click at [199, 383] on span "edit" at bounding box center [201, 394] width 8 height 8
type textarea "x"
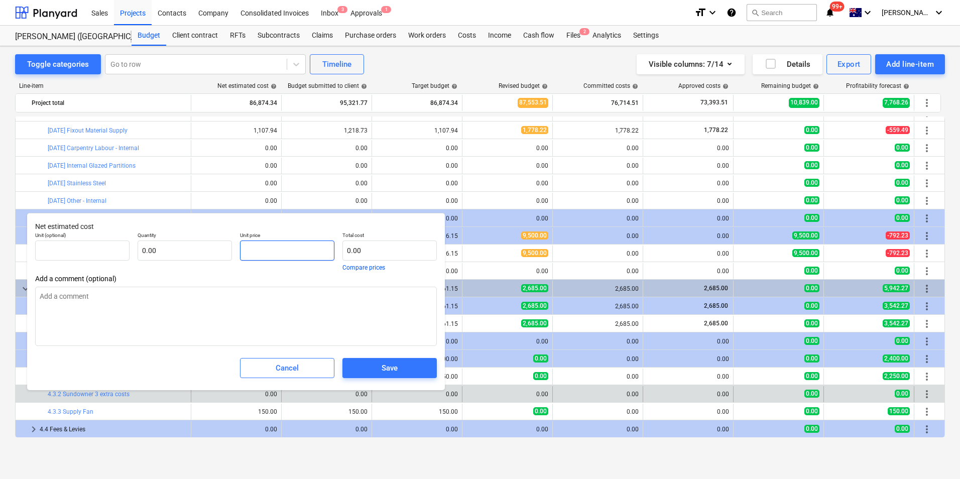
click at [259, 253] on input "text" at bounding box center [287, 251] width 94 height 20
type input "1"
type textarea "x"
type input "pcs"
type input "18"
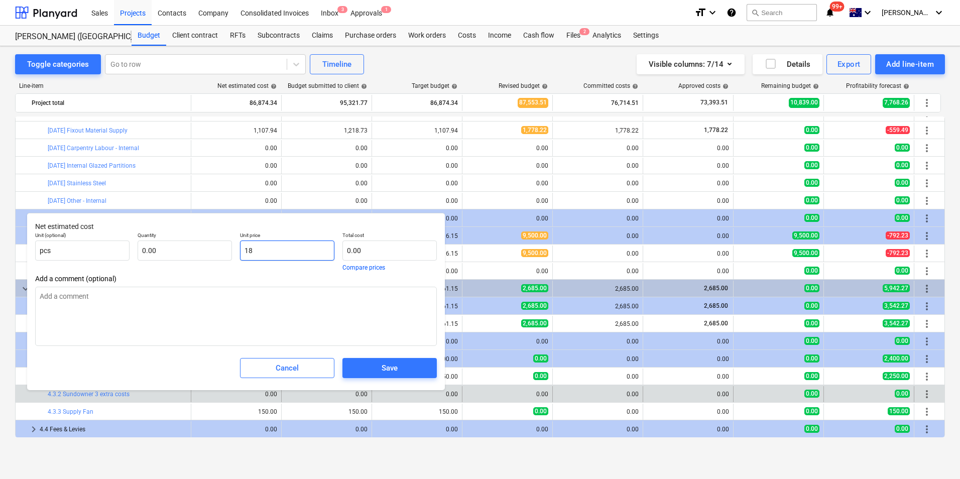
type input "1.00"
type input "18.00"
type textarea "x"
type input "182"
type input "182.00"
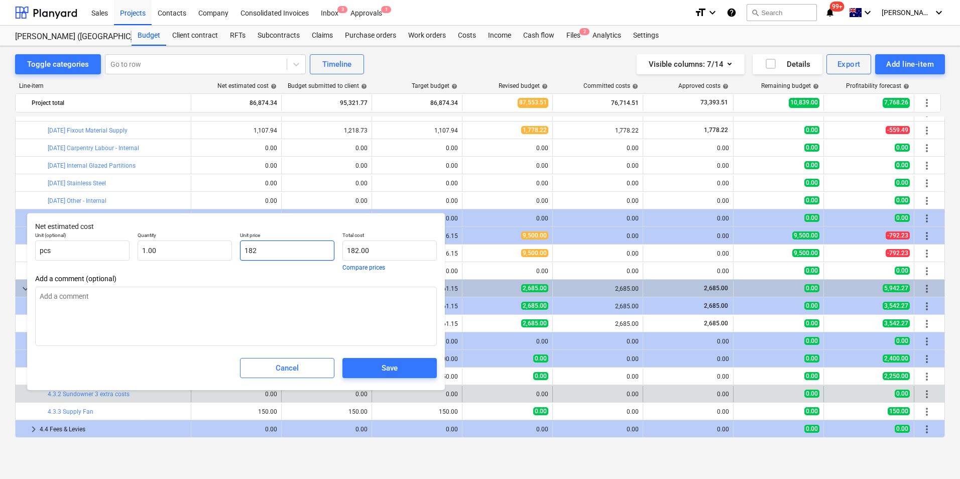
type textarea "x"
type input "1828"
type input "1,828.00"
type textarea "x"
type input "1828."
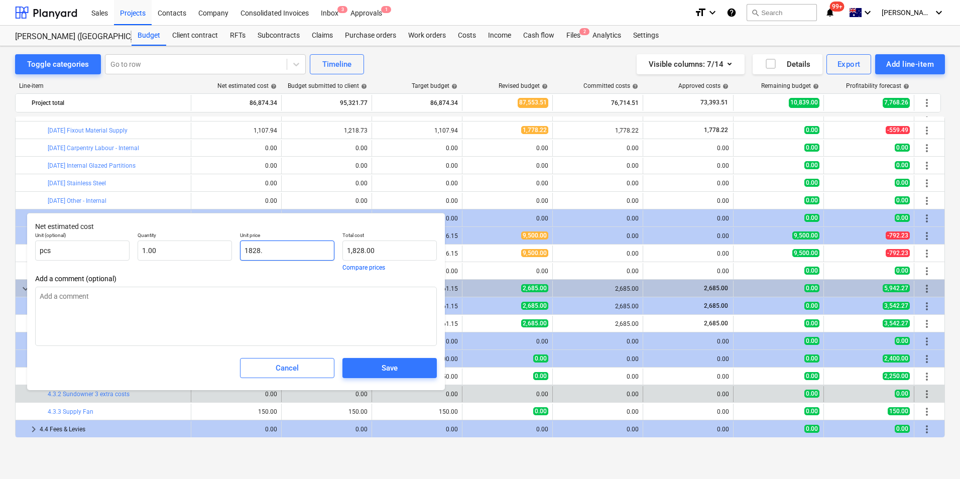
type textarea "x"
type input "1828.4"
type input "1,828.40"
type textarea "x"
type input "1828.45"
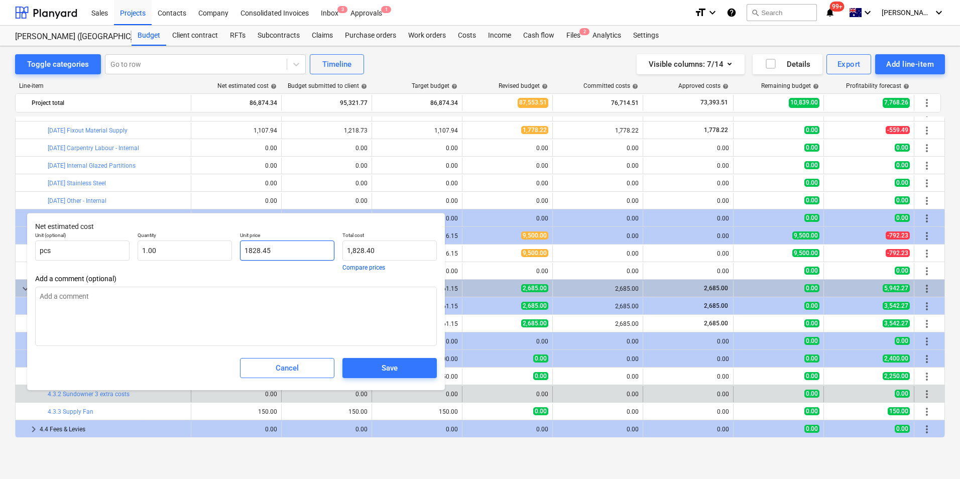
type input "1,828.45"
type input "1828.45"
type textarea "x"
type input "1,828.45"
click at [393, 368] on div "Save" at bounding box center [390, 368] width 16 height 13
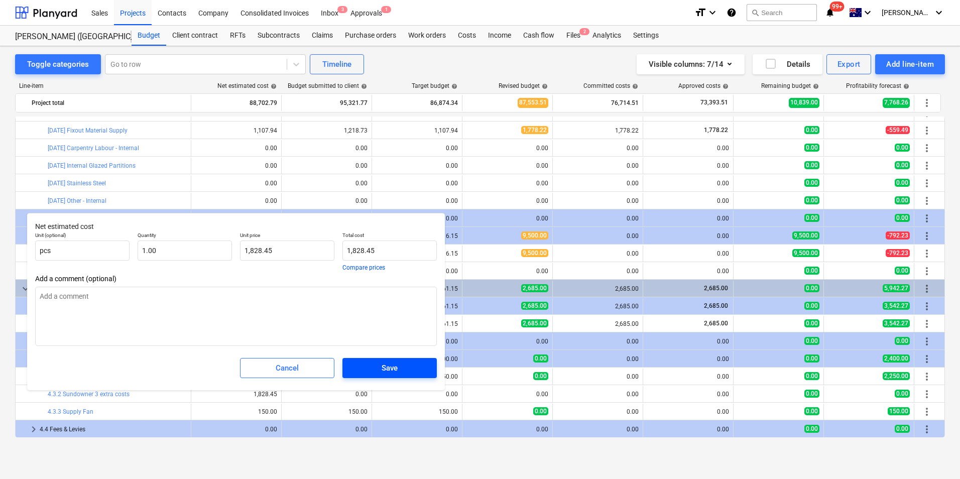
type textarea "x"
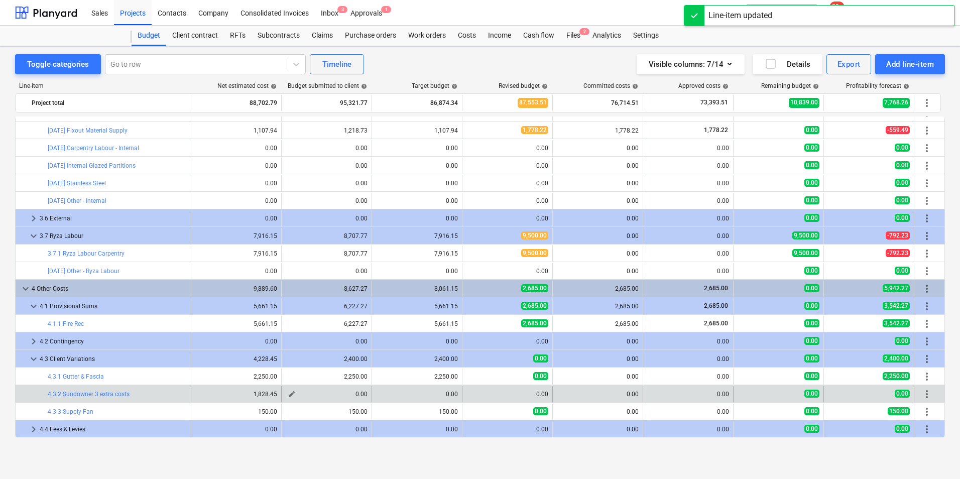
click at [293, 383] on span "edit" at bounding box center [292, 394] width 8 height 8
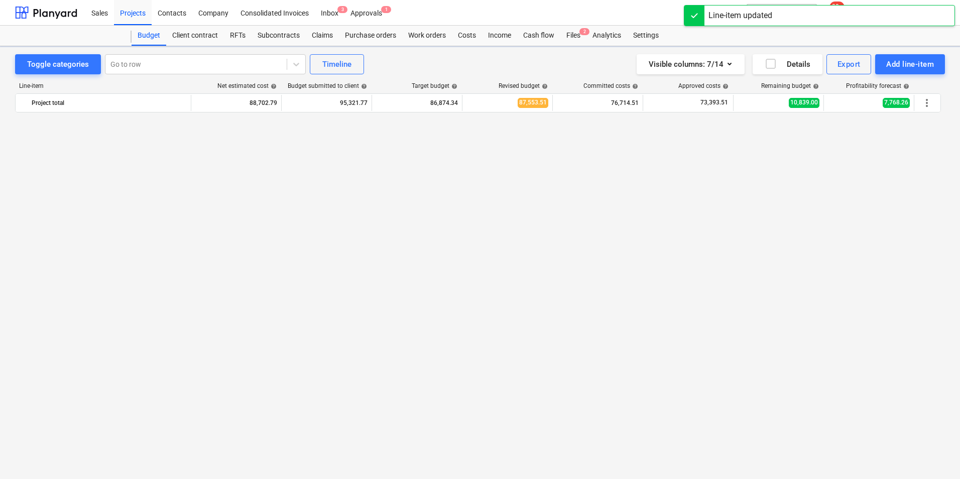
type input "0.00"
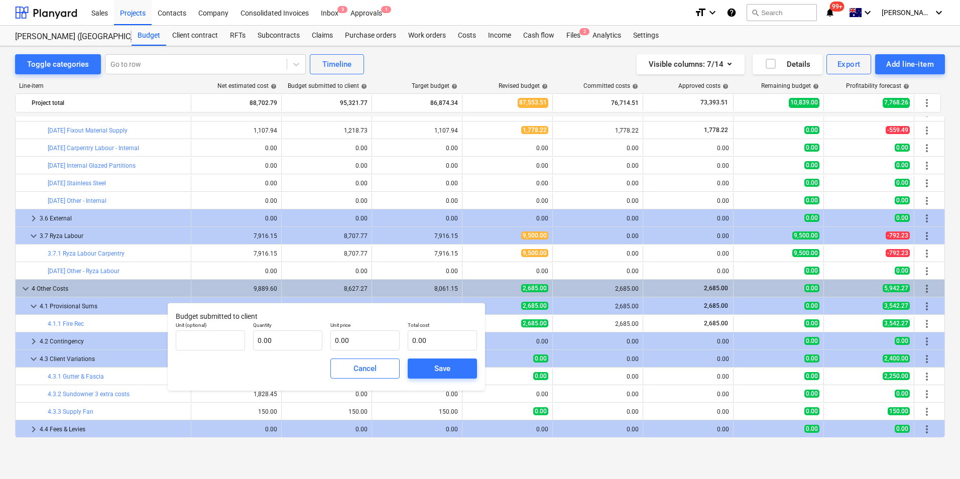
click at [357, 322] on p "Unit price" at bounding box center [364, 326] width 69 height 9
click at [350, 345] on input "text" at bounding box center [364, 340] width 69 height 20
type input "pcs"
type input "1"
type input "1.00"
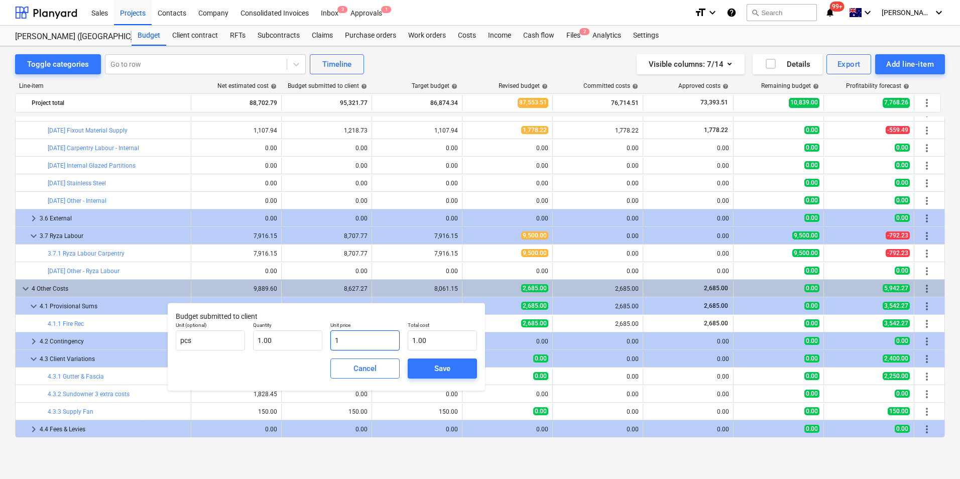
type input "1.00"
type input "18/"
type input "0.00"
click at [346, 342] on input "18/28.45" at bounding box center [364, 340] width 69 height 20
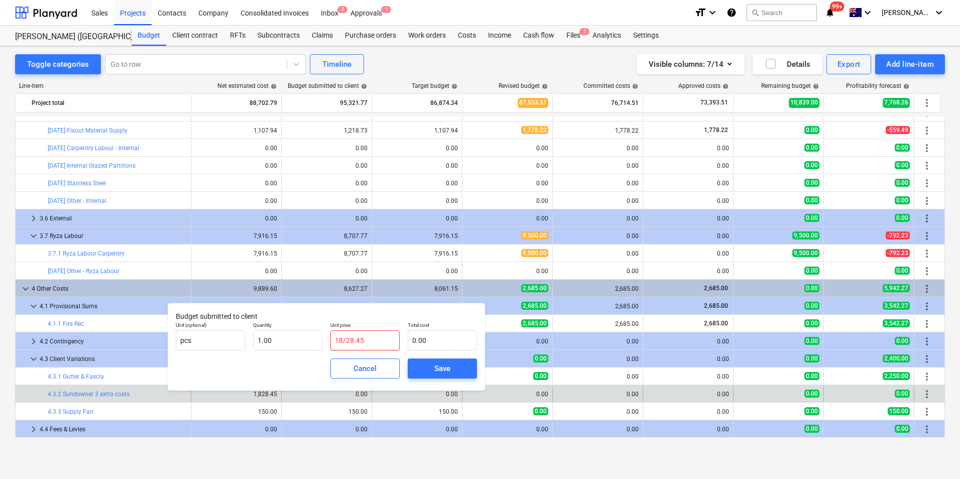
type input "1828.45"
type input "1,828.45"
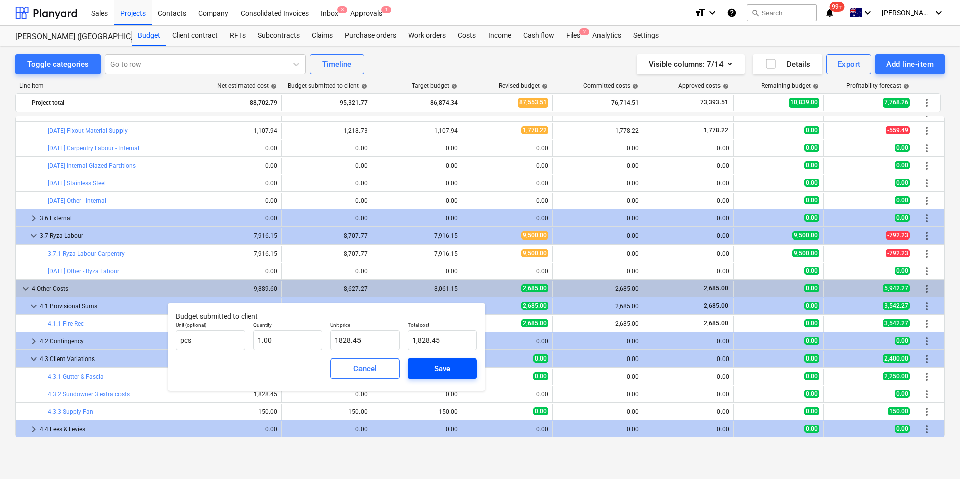
type input "1,828.45"
click at [434, 367] on div "Save" at bounding box center [442, 368] width 16 height 13
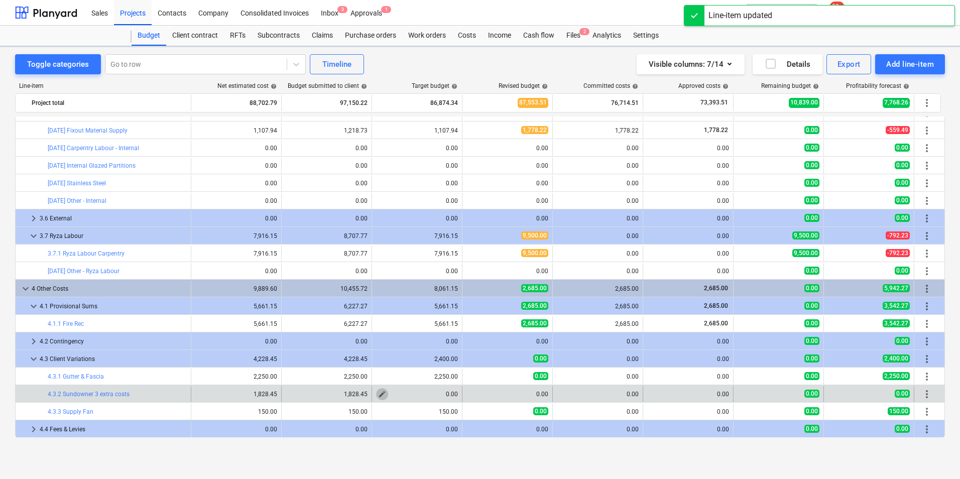
click at [380, 383] on span "edit" at bounding box center [382, 394] width 8 height 8
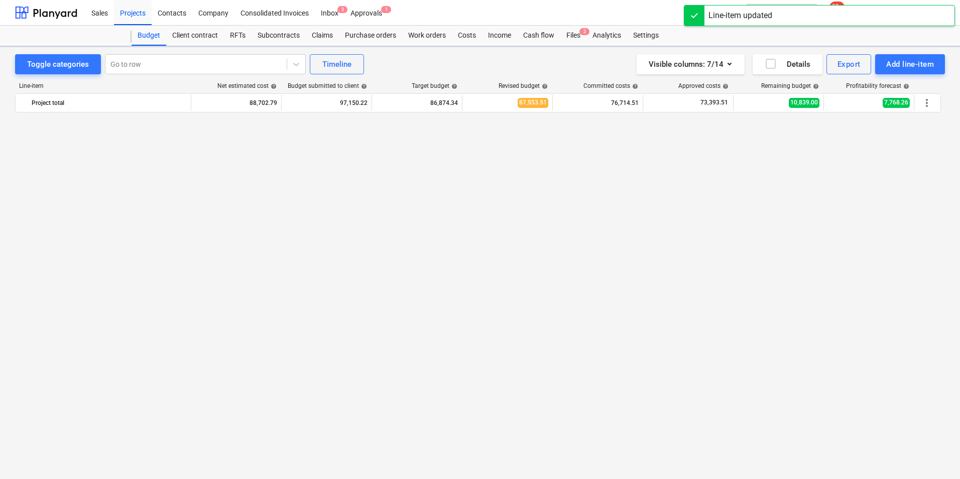
type input "0.00"
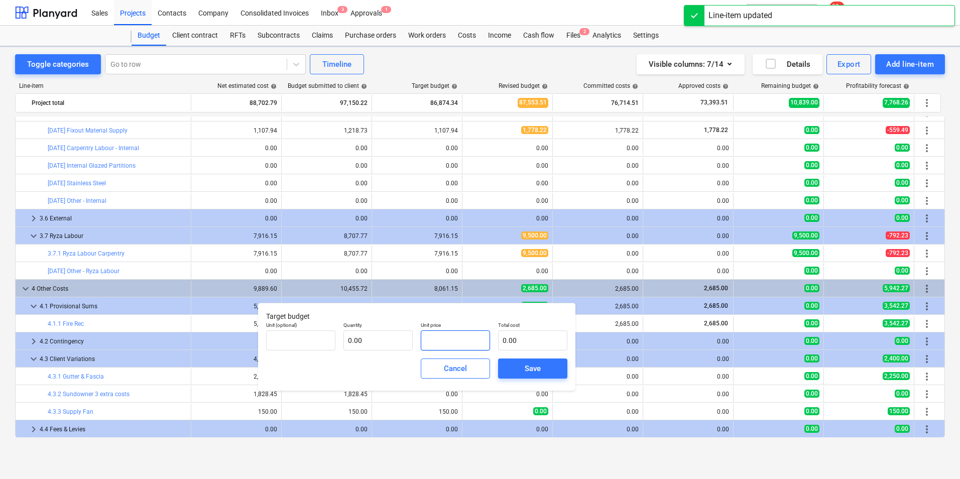
click at [442, 342] on input "text" at bounding box center [455, 340] width 69 height 20
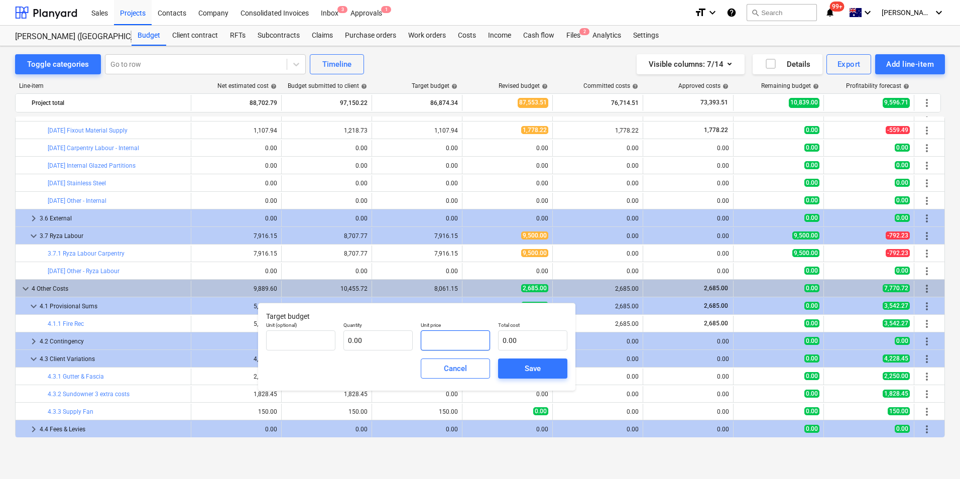
click at [441, 340] on input "text" at bounding box center [455, 340] width 69 height 20
type input "pcs"
type input "1"
type input "1.00"
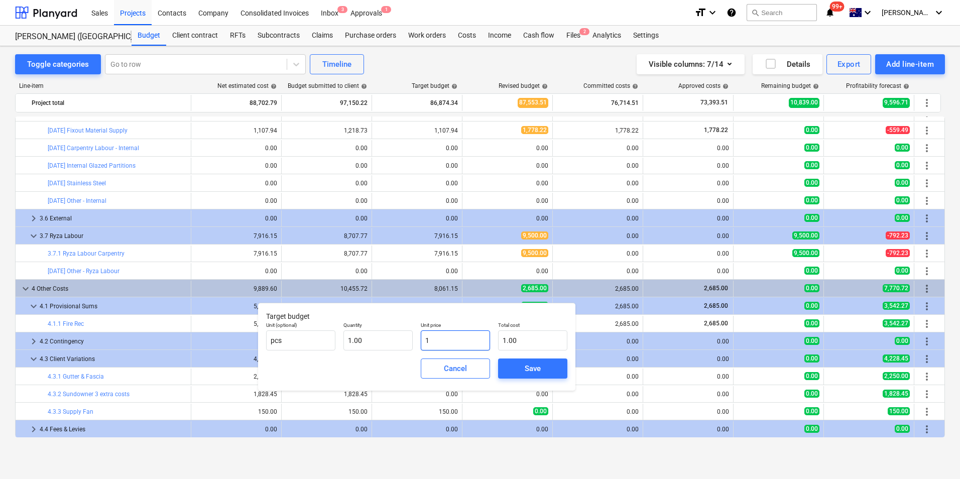
type input "18"
type input "18.00"
type input "182"
type input "182.00"
type input "1828"
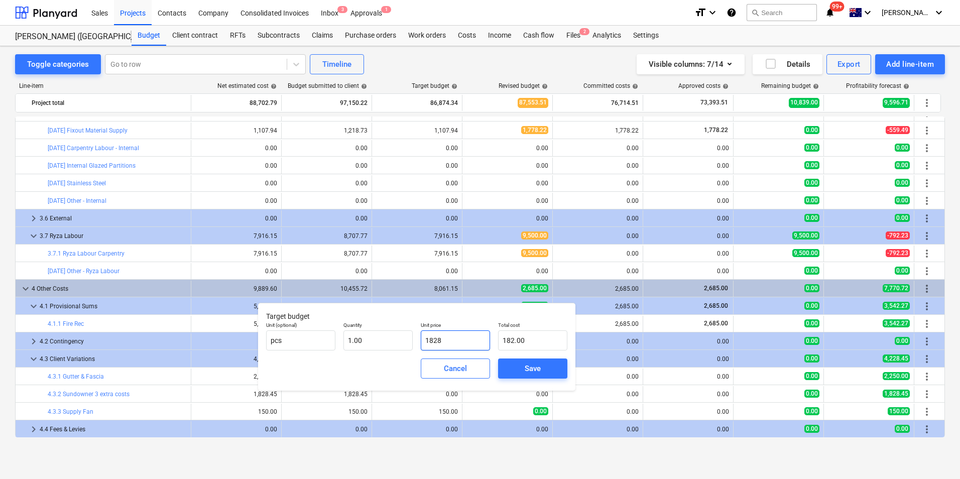
type input "1,828.00"
type input "1828.4"
type input "1,828.40"
type input "1828.45"
type input "1,828.45"
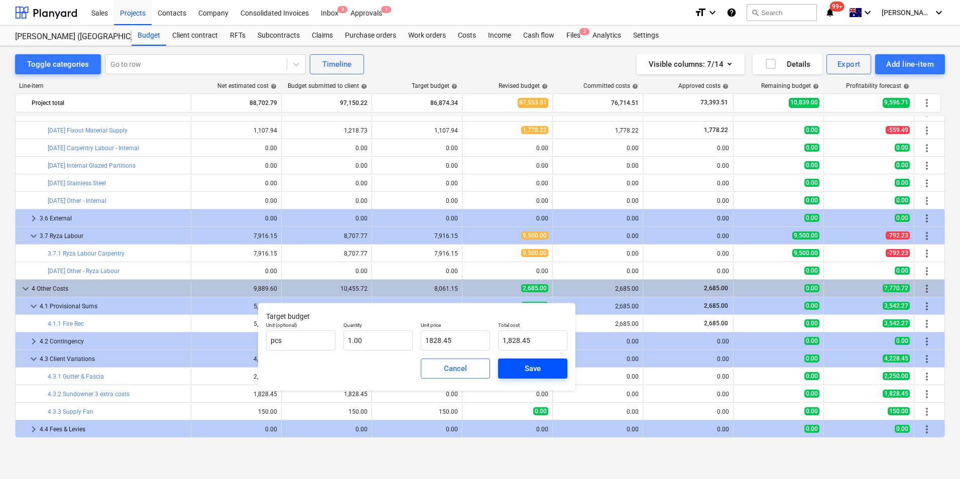
type input "1,828.45"
click at [528, 368] on div "Save" at bounding box center [533, 368] width 16 height 13
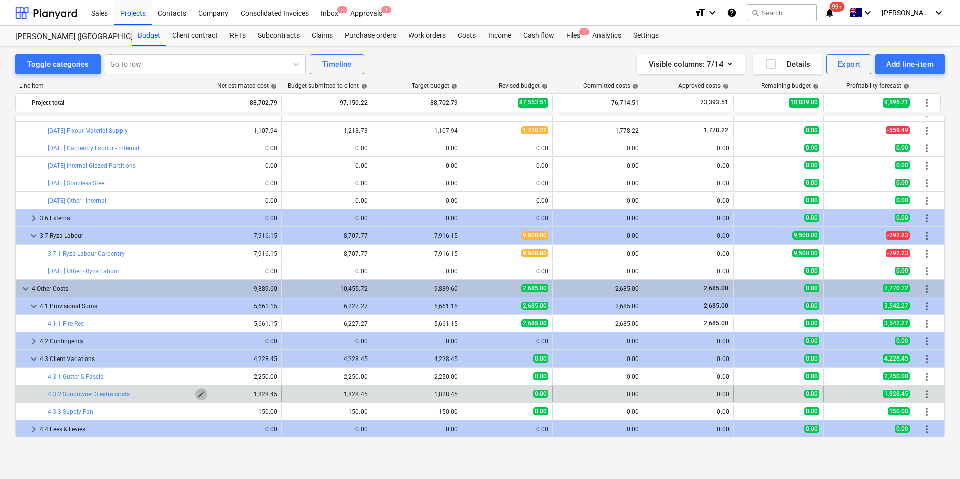
click at [198, 383] on span "edit" at bounding box center [201, 394] width 8 height 8
type textarea "x"
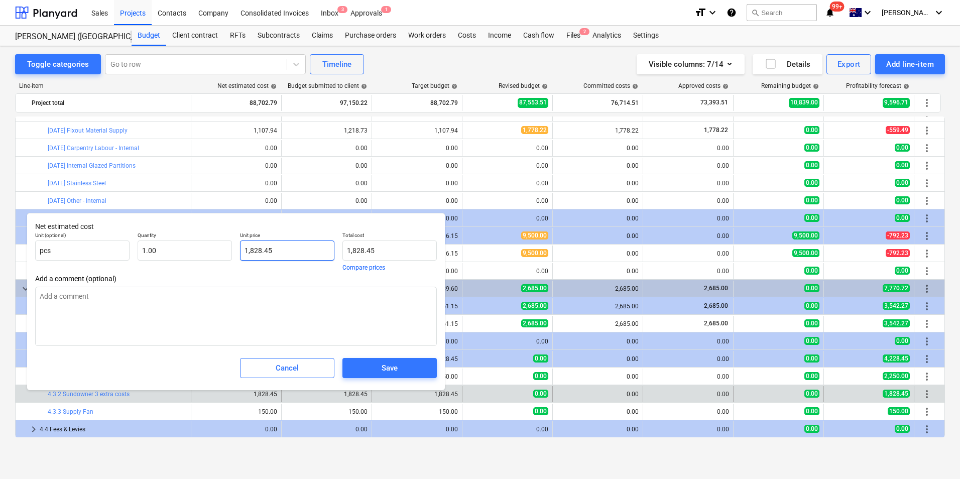
type input "1828.45"
drag, startPoint x: 276, startPoint y: 249, endPoint x: 169, endPoint y: 248, distance: 107.5
click at [170, 249] on div "Unit (optional) pcs Quantity 1.00 Unit price 1828.45 Total cost 1,828.45 Compar…" at bounding box center [236, 251] width 410 height 47
type textarea "x"
type input "3"
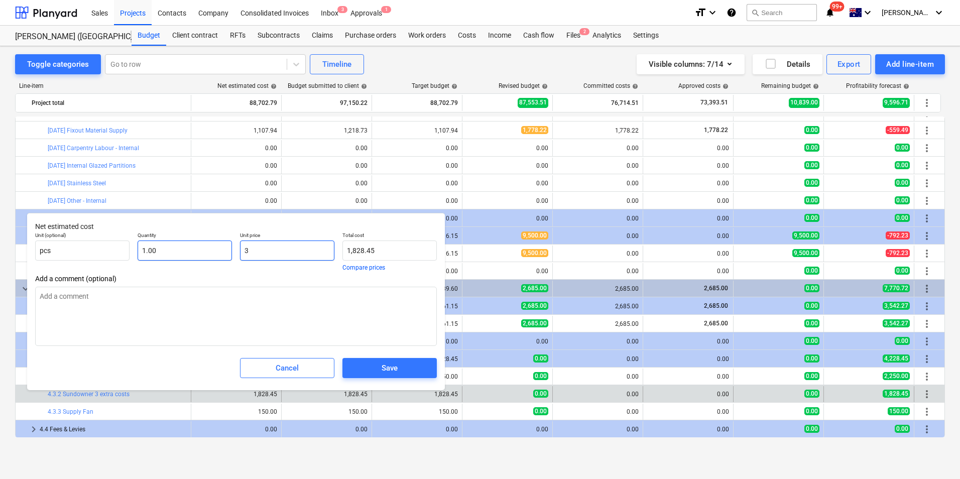
type input "3.00"
type textarea "x"
type input "36"
type input "36.00"
type textarea "x"
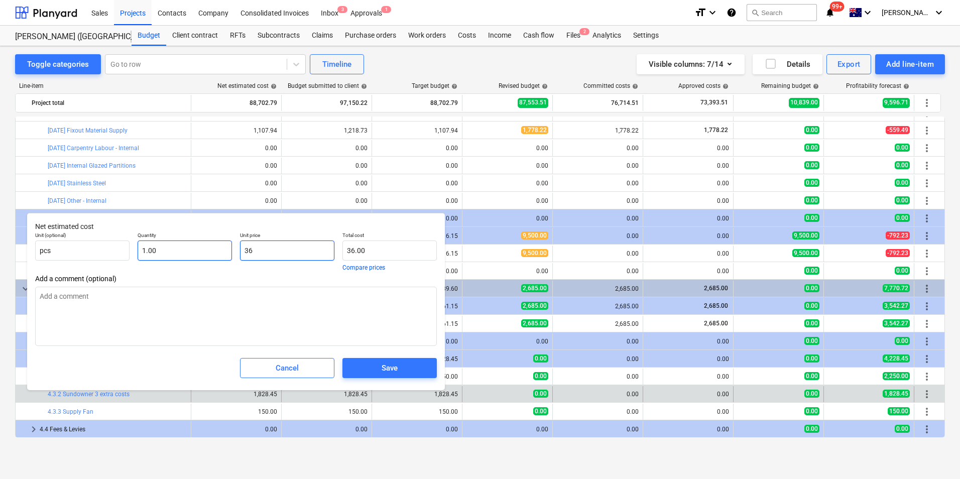
type input "365"
type input "365.00"
type textarea "x"
type input "3656"
type input "3,656.00"
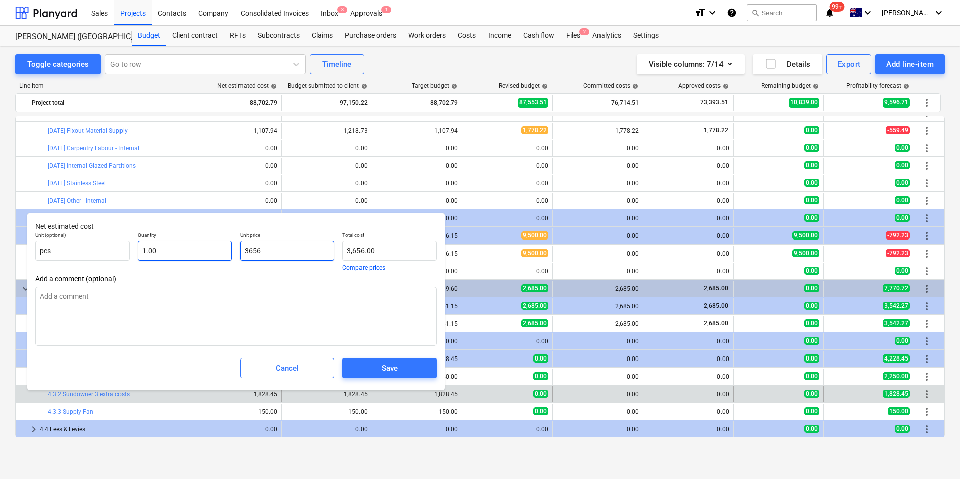
type textarea "x"
type input "3656."
type textarea "x"
type input "3656.9"
type input "3,656.90"
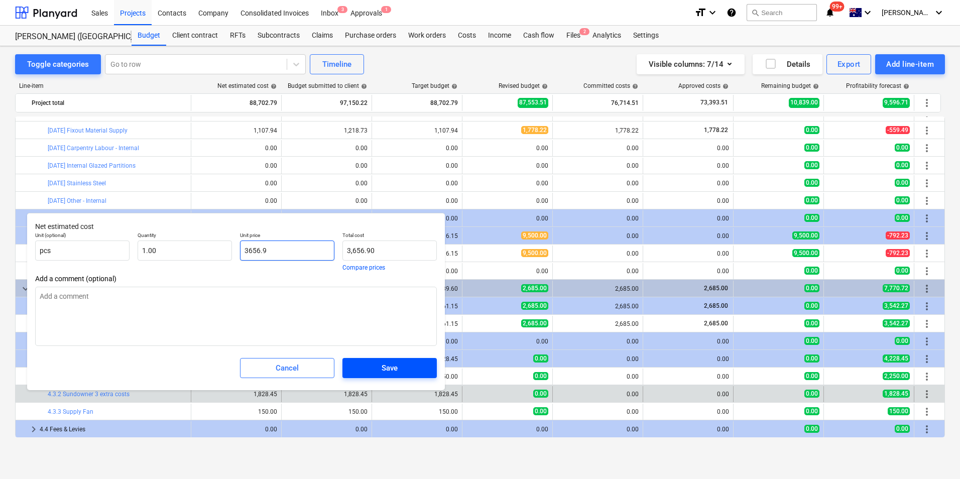
type input "3656.9"
type textarea "x"
type input "3,656.90"
click at [405, 368] on span "Save" at bounding box center [390, 368] width 70 height 13
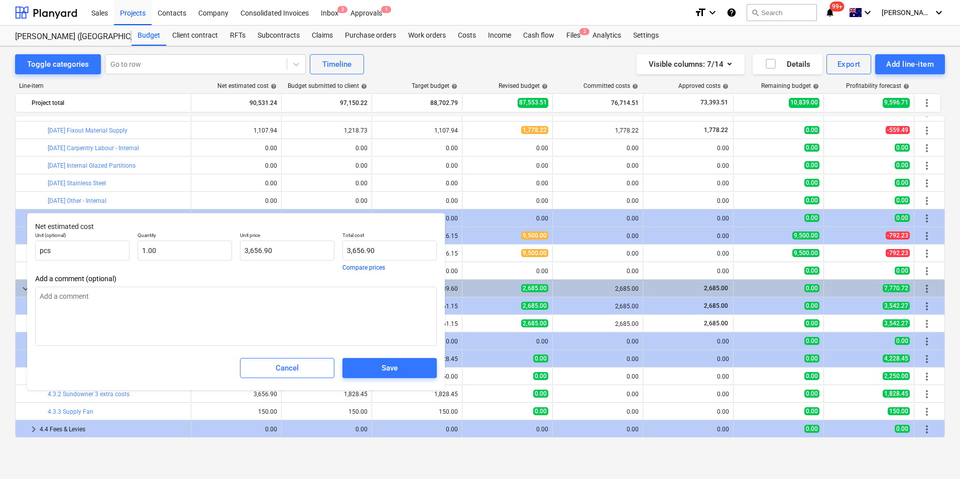
type textarea "x"
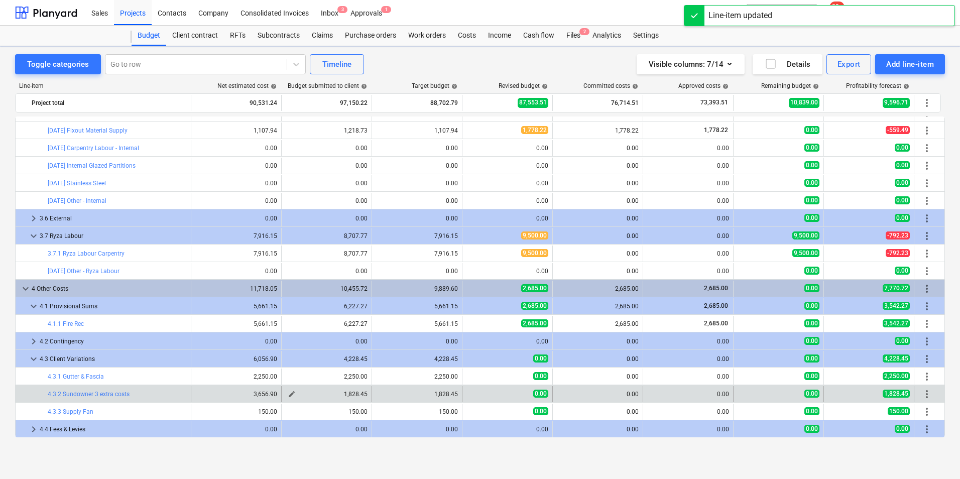
click at [292, 383] on span "edit" at bounding box center [292, 394] width 8 height 8
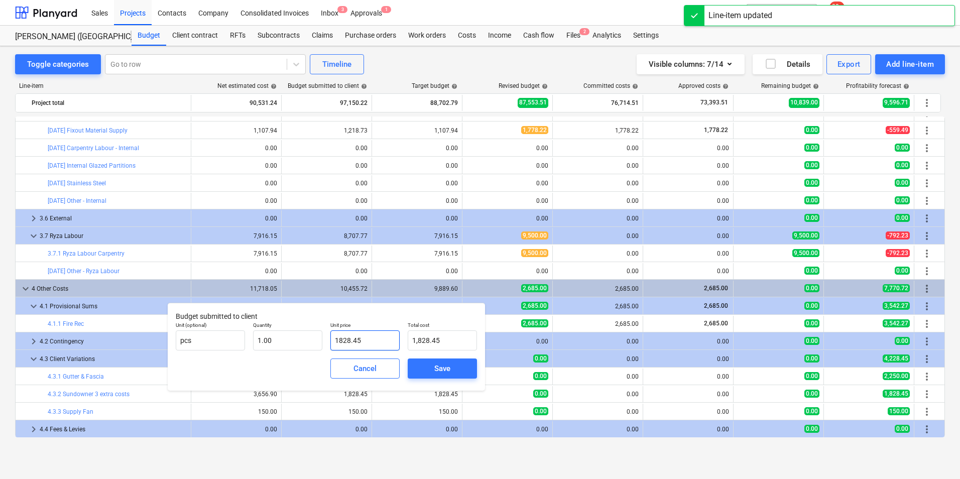
click at [363, 344] on input "1828.45" at bounding box center [364, 340] width 69 height 20
drag, startPoint x: 364, startPoint y: 339, endPoint x: 262, endPoint y: 338, distance: 101.5
click at [269, 339] on div "Unit (optional) pcs Quantity 1.00 Unit price 1828.45 Total cost 1,828.45" at bounding box center [326, 336] width 309 height 37
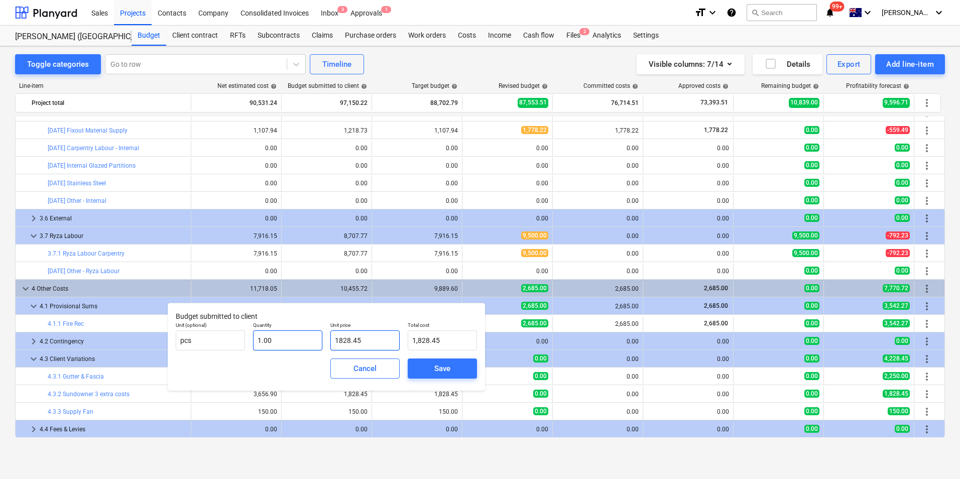
type input "3"
type input "3.00"
type input "36"
type input "36.00"
type input "365"
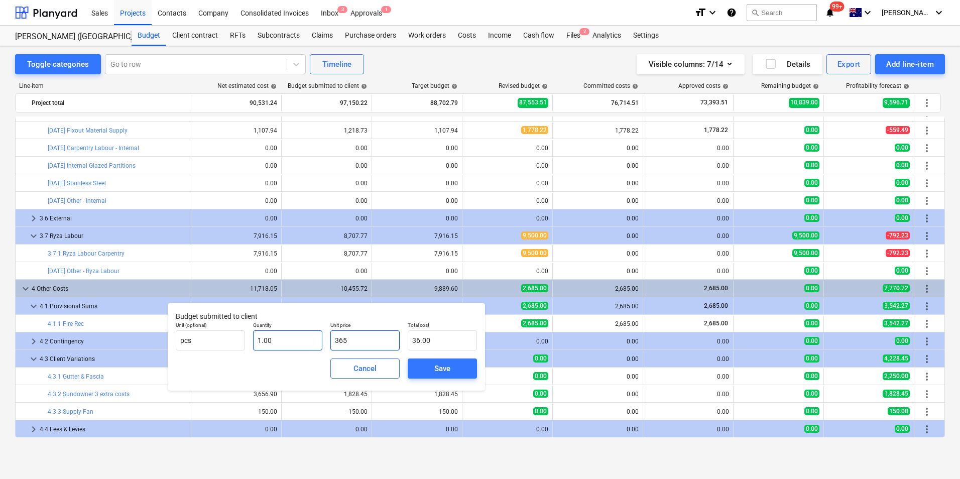
type input "365.00"
type input "3656"
type input "3,656.00"
type input "3656.9"
type input "3,656.90"
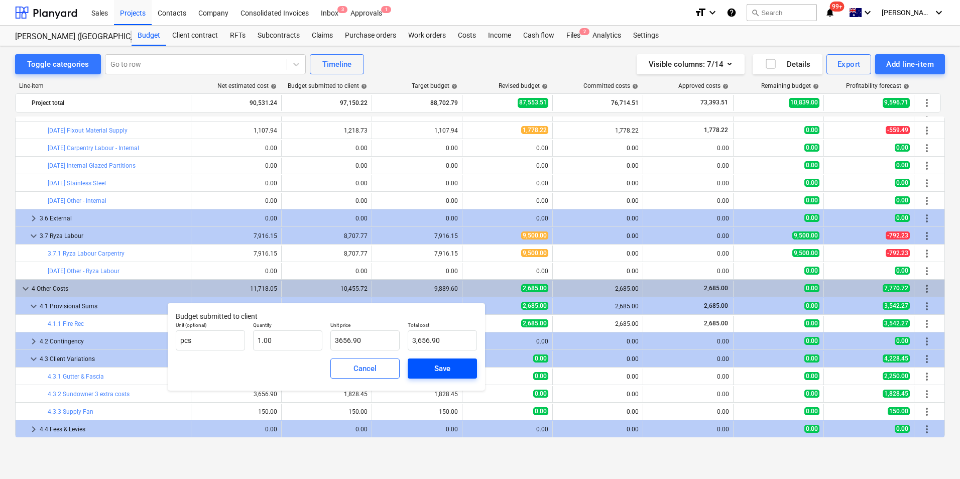
type input "3,656.90"
click at [454, 369] on span "Save" at bounding box center [442, 368] width 45 height 13
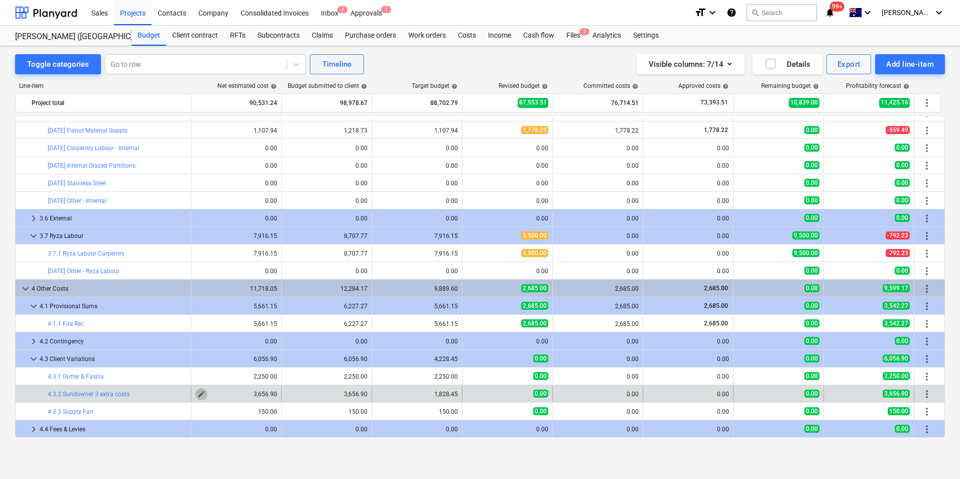
click at [199, 383] on span "edit" at bounding box center [201, 394] width 8 height 8
type textarea "x"
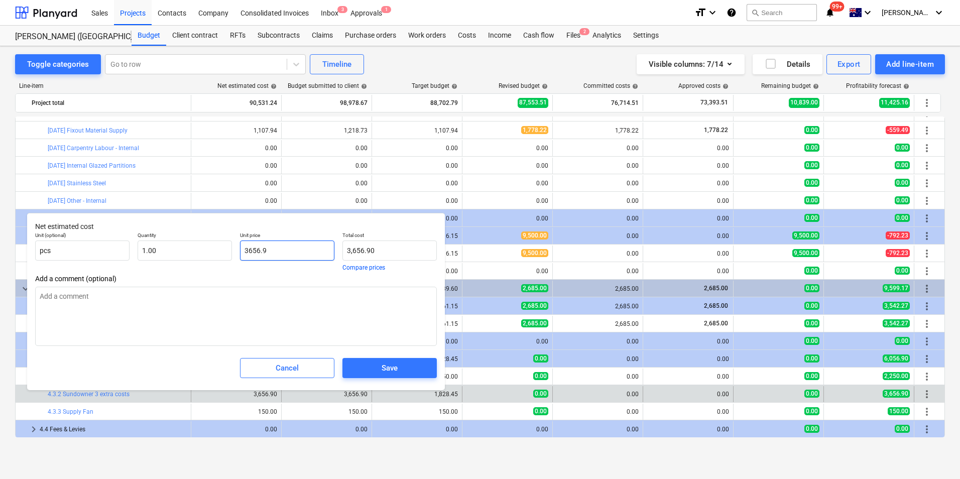
click at [277, 250] on input "3656.9" at bounding box center [287, 251] width 94 height 20
drag, startPoint x: 277, startPoint y: 250, endPoint x: 177, endPoint y: 254, distance: 100.0
click at [177, 254] on div "Unit (optional) pcs Quantity 1.00 Unit price 3656.9 Total cost 3,656.90 Compare…" at bounding box center [236, 251] width 410 height 47
type input "18"
type textarea "x"
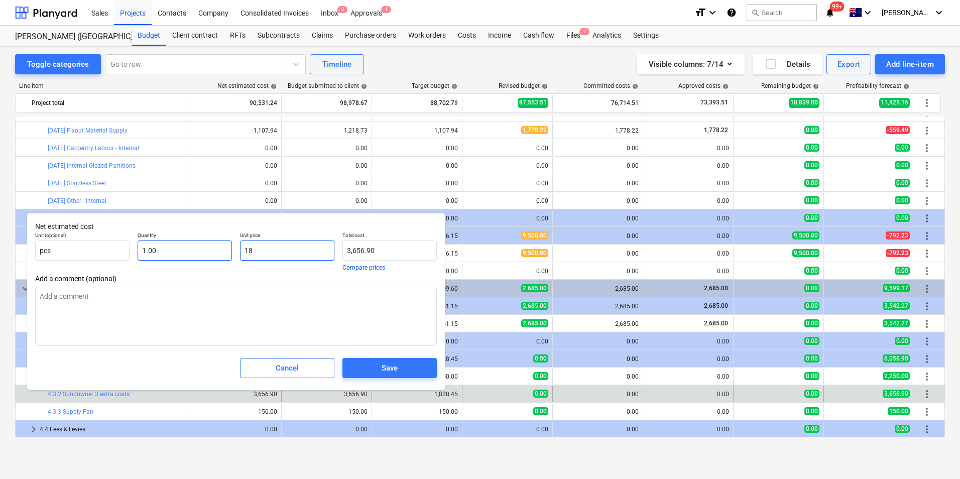
type input "18.00"
type textarea "x"
type input "182"
type input "182.00"
type textarea "x"
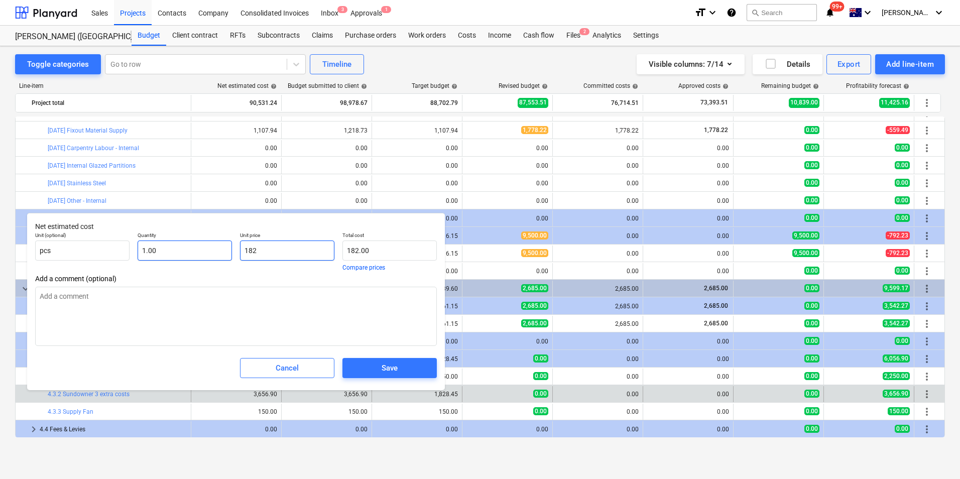
type input "1828"
type input "1,828.00"
type textarea "x"
type input "1828."
type textarea "x"
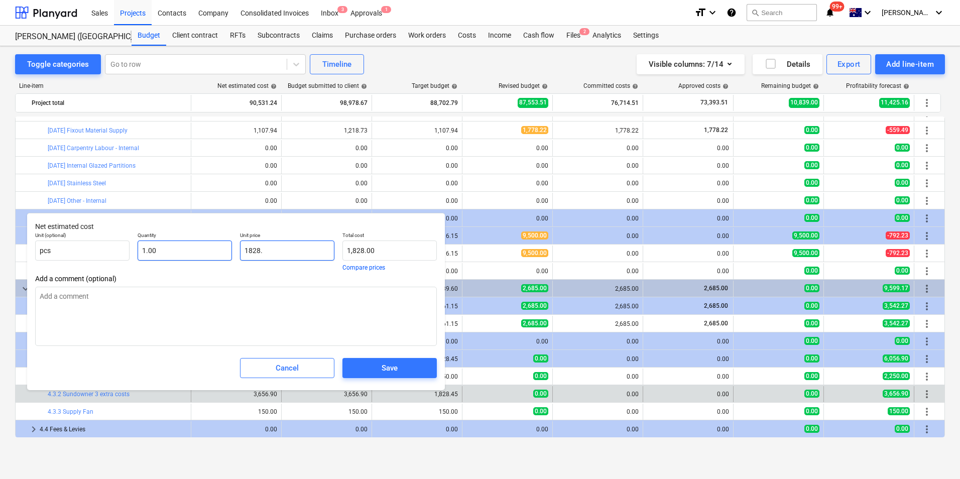
type input "1828.4"
type input "1,828.40"
type textarea "x"
type input "1828.45"
type input "1,828.45"
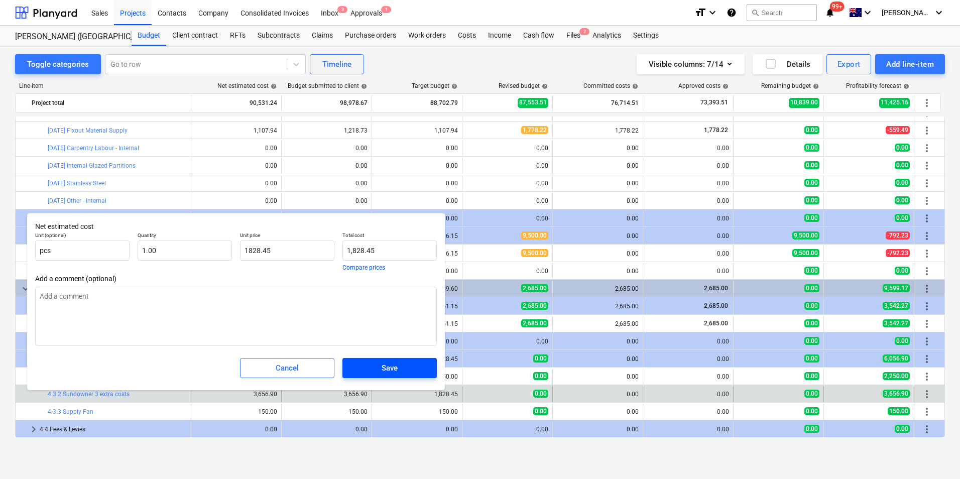
click at [384, 364] on div "Save" at bounding box center [390, 368] width 16 height 13
type textarea "x"
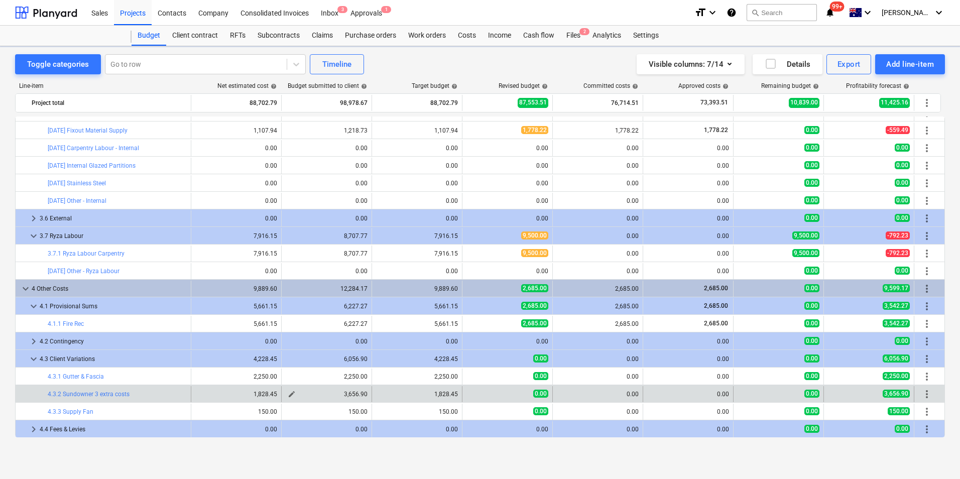
click at [294, 383] on span "edit" at bounding box center [292, 394] width 8 height 8
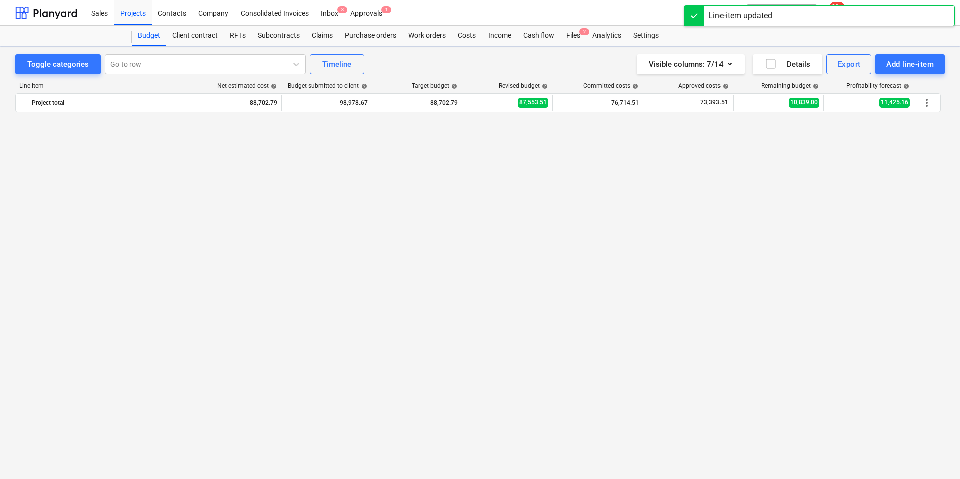
type input "1.00"
type input "3656.9"
type input "3,656.90"
click at [232, 48] on input "3656.9" at bounding box center [197, 38] width 69 height 20
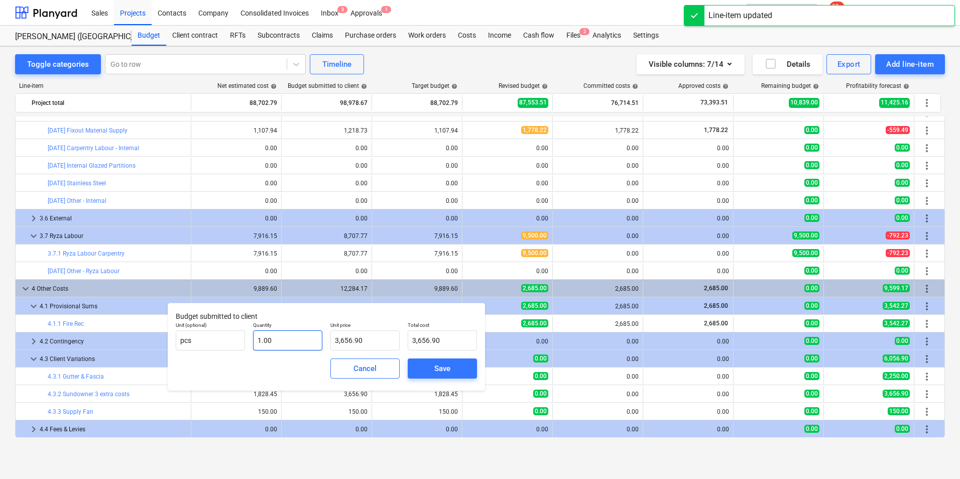
click at [301, 341] on body "Sales Projects Contacts Company Consolidated Invoices Inbox 3 Approvals 1 forma…" at bounding box center [480, 239] width 960 height 479
click at [363, 340] on input "3656.9" at bounding box center [364, 340] width 69 height 20
drag, startPoint x: 353, startPoint y: 341, endPoint x: 327, endPoint y: 342, distance: 26.1
click at [329, 342] on div "Unit price 3656.9" at bounding box center [364, 336] width 77 height 37
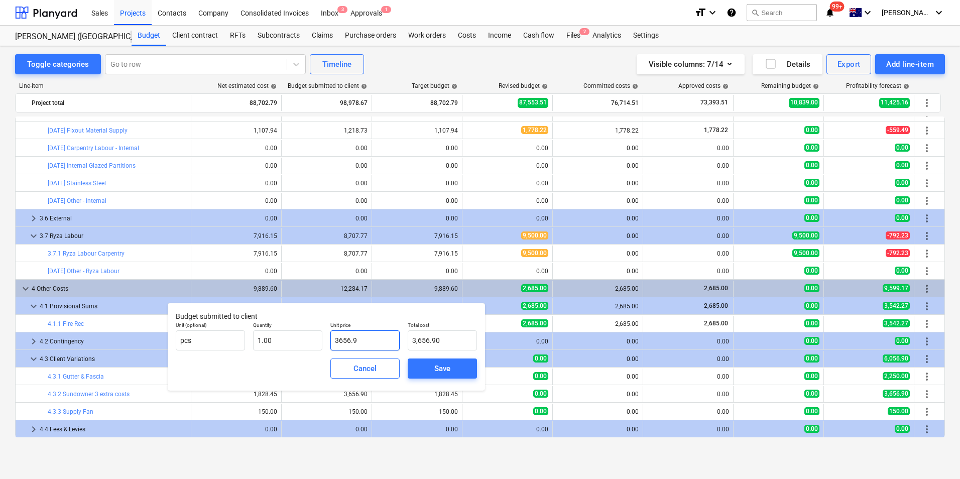
type input "1"
type input "1.00"
type input "18"
type input "18.00"
type input "182"
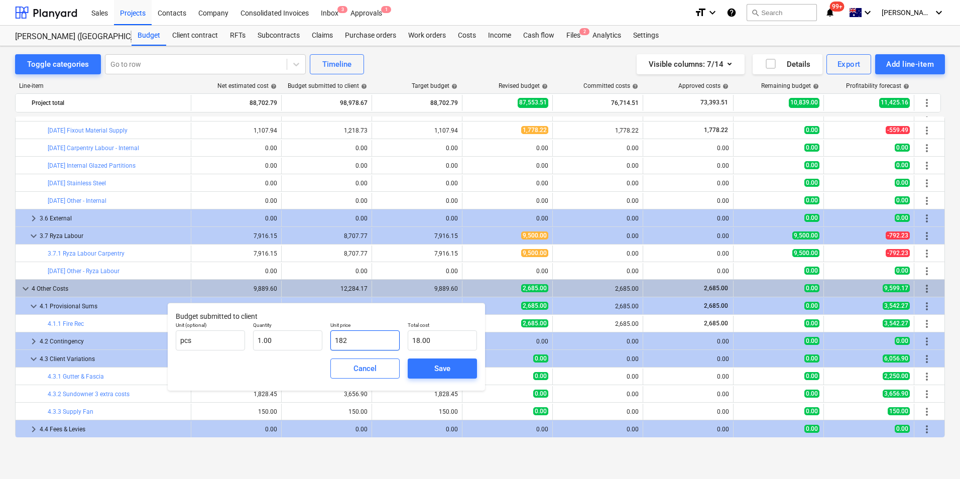
type input "182.00"
type input "1828"
type input "1,828.00"
type input "1828.4"
click at [446, 370] on div "Save" at bounding box center [442, 368] width 16 height 13
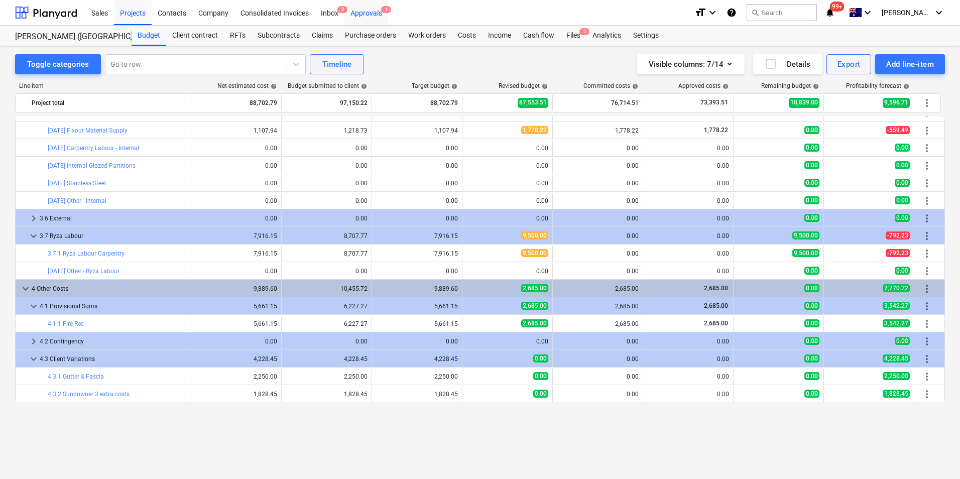
scroll to position [789, 0]
